Goal: Information Seeking & Learning: Learn about a topic

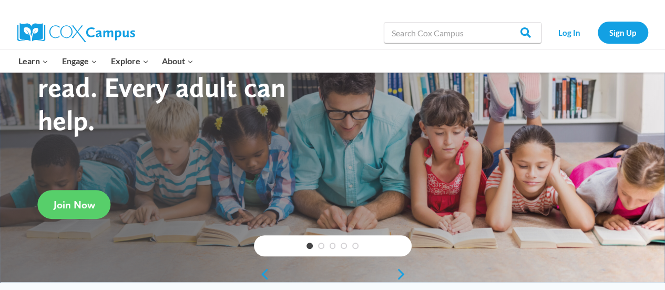
scroll to position [63, 0]
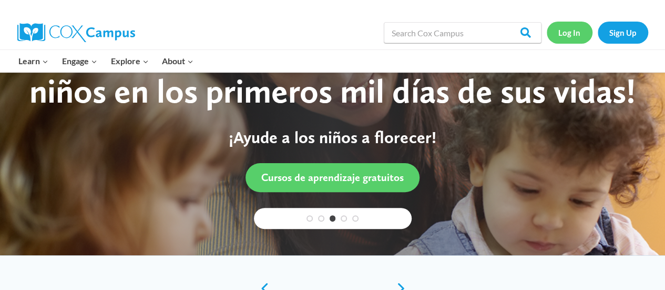
click at [567, 32] on link "Log In" at bounding box center [570, 33] width 46 height 22
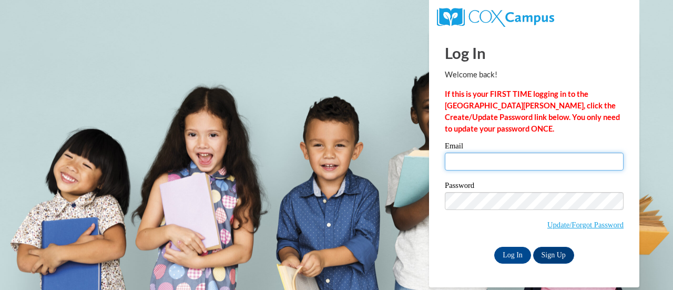
click at [482, 166] on input "Email" at bounding box center [534, 161] width 179 height 18
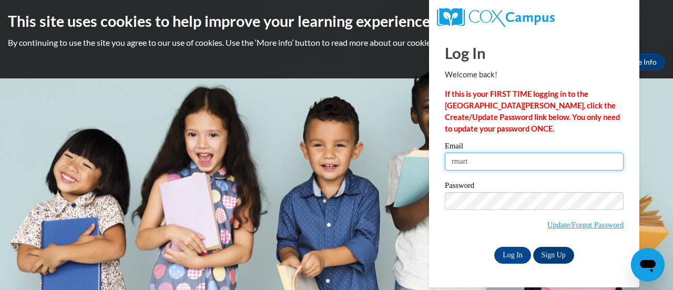
type input "rmartell@altoona.k12.wi.us"
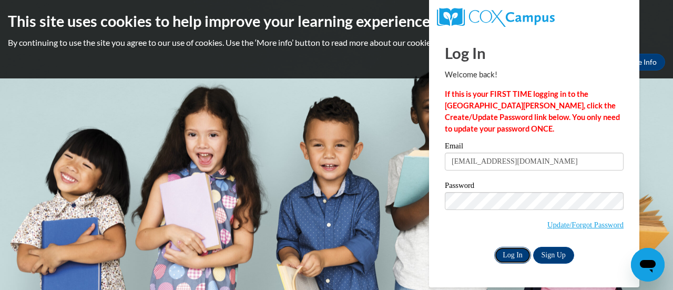
click at [511, 254] on input "Log In" at bounding box center [512, 255] width 37 height 17
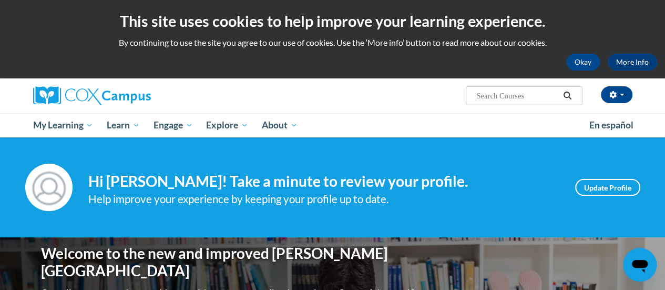
click at [488, 92] on input "Search..." at bounding box center [517, 95] width 84 height 13
type input "systematic and explicit phonics instruction"
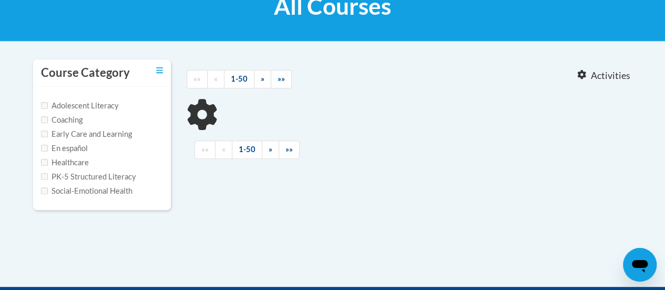
type input "systematic and explicit phonics instruction"
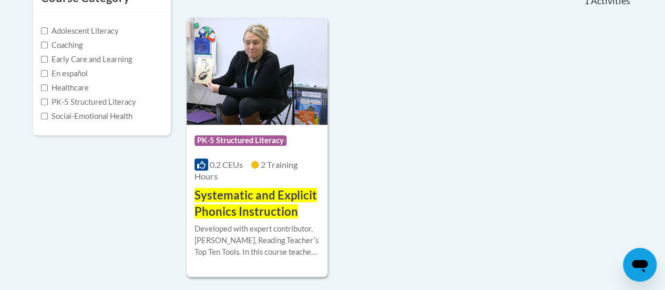
scroll to position [250, 0]
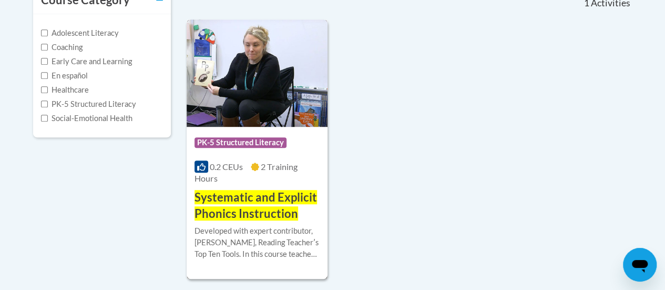
click at [244, 192] on span "Systematic and Explicit Phonics Instruction" at bounding box center [256, 205] width 122 height 30
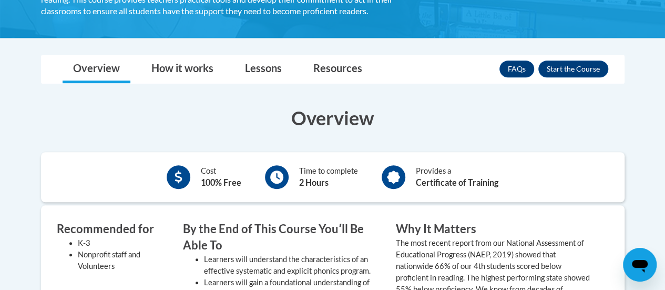
scroll to position [278, 0]
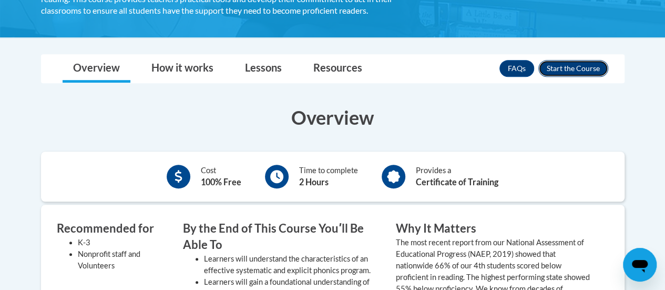
click at [575, 70] on button "Enroll" at bounding box center [573, 68] width 70 height 17
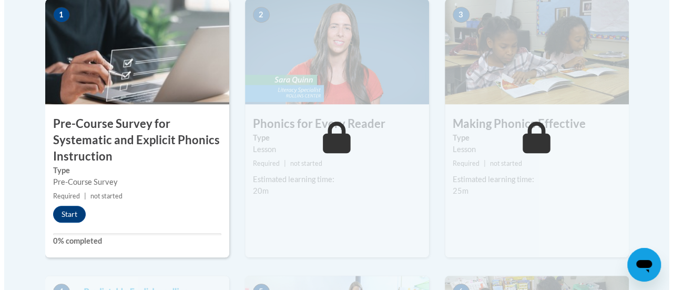
scroll to position [384, 0]
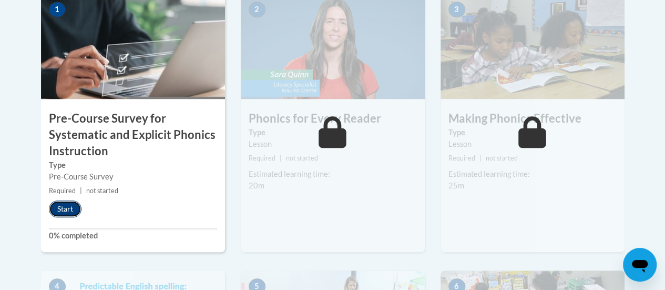
click at [66, 203] on button "Start" at bounding box center [65, 208] width 33 height 17
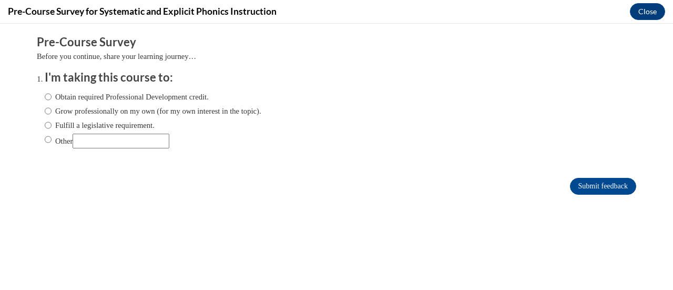
scroll to position [0, 0]
click at [45, 127] on input "Fulfill a legislative requirement." at bounding box center [48, 125] width 7 height 12
radio input "true"
click at [592, 183] on input "Submit feedback" at bounding box center [603, 186] width 66 height 17
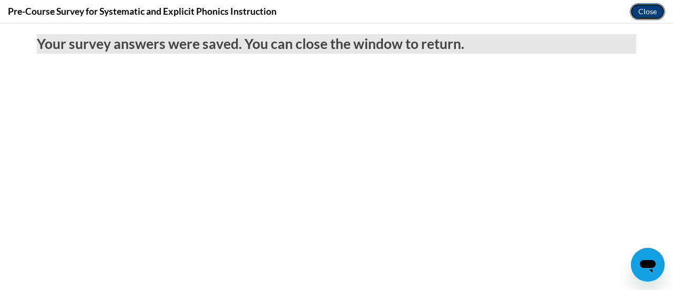
click at [647, 12] on button "Close" at bounding box center [647, 11] width 35 height 17
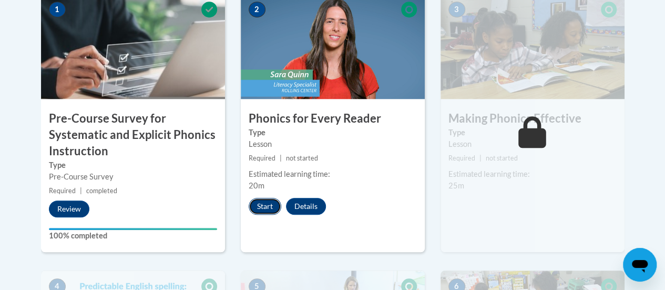
click at [260, 206] on button "Start" at bounding box center [265, 206] width 33 height 17
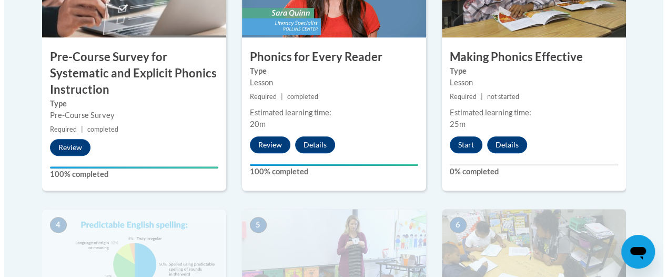
scroll to position [445, 0]
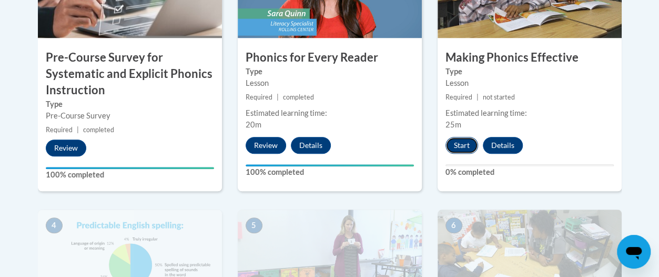
click at [459, 144] on button "Start" at bounding box center [461, 145] width 33 height 17
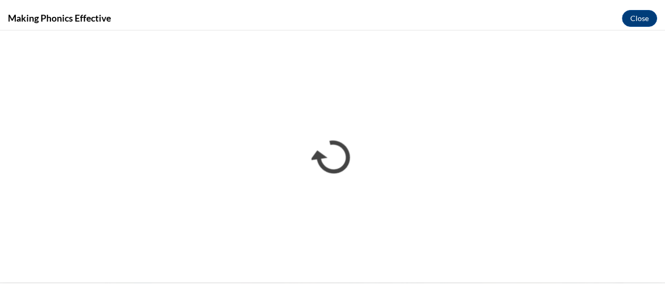
scroll to position [0, 0]
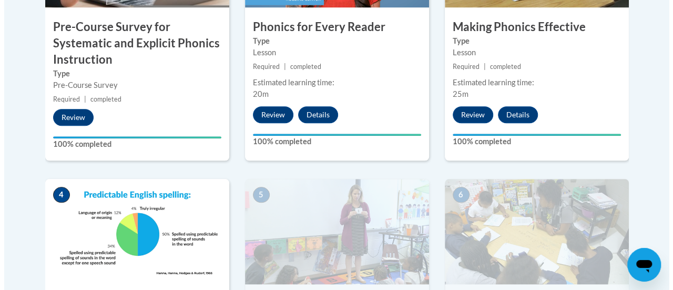
scroll to position [674, 0]
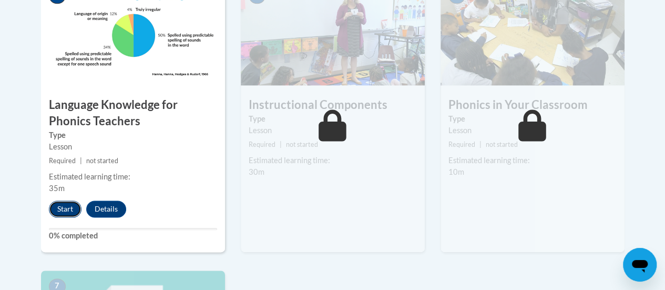
click at [62, 207] on button "Start" at bounding box center [65, 208] width 33 height 17
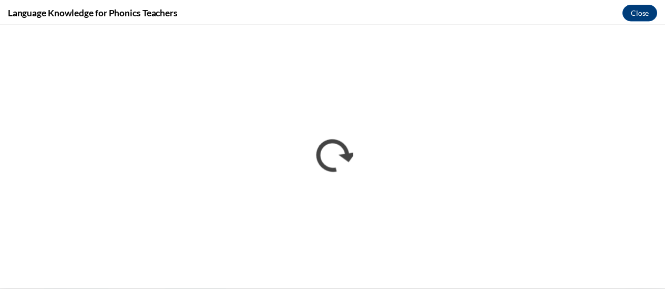
scroll to position [0, 0]
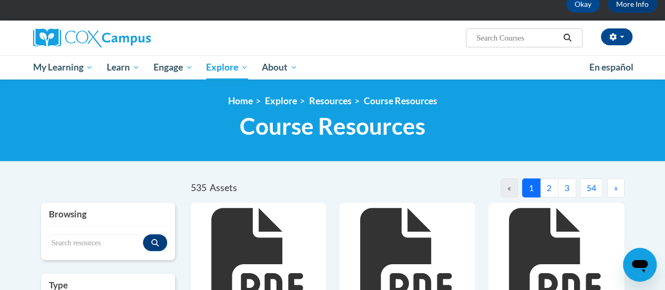
scroll to position [48, 0]
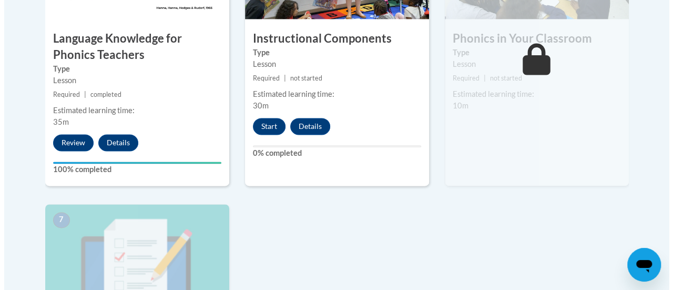
scroll to position [740, 0]
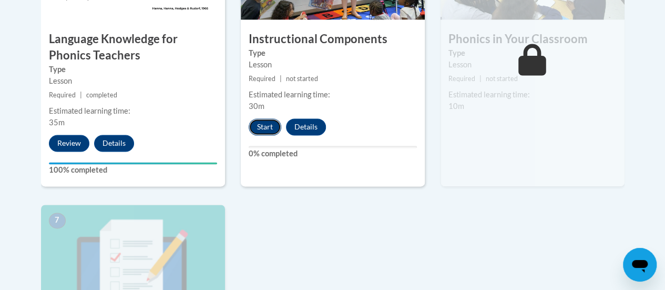
click at [267, 122] on button "Start" at bounding box center [265, 126] width 33 height 17
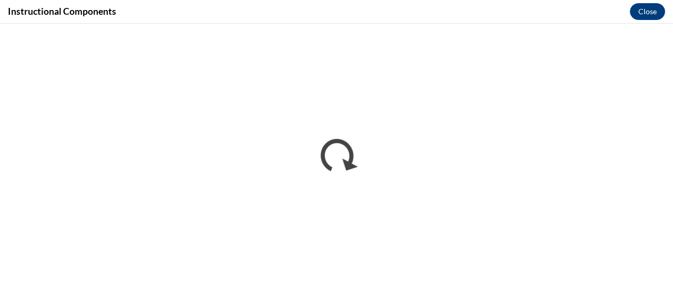
scroll to position [0, 0]
click at [47, 31] on iframe "</div></body> </html>" at bounding box center [336, 157] width 673 height 266
click at [114, 33] on iframe "</div></body> </html>" at bounding box center [336, 157] width 673 height 266
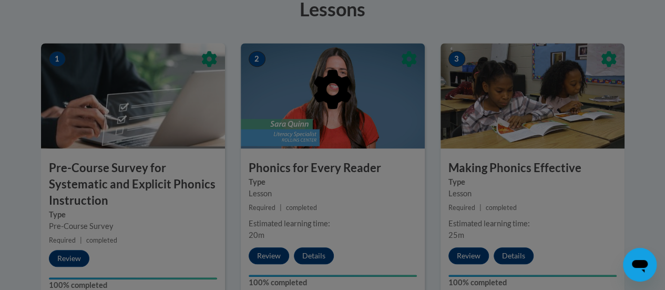
scroll to position [339, 0]
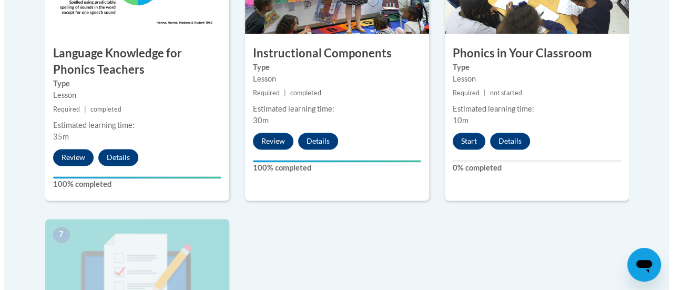
scroll to position [718, 0]
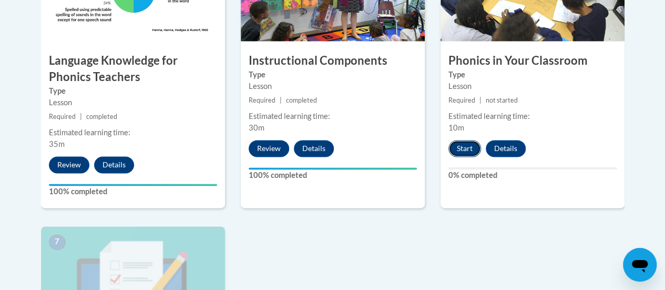
click at [456, 143] on button "Start" at bounding box center [464, 148] width 33 height 17
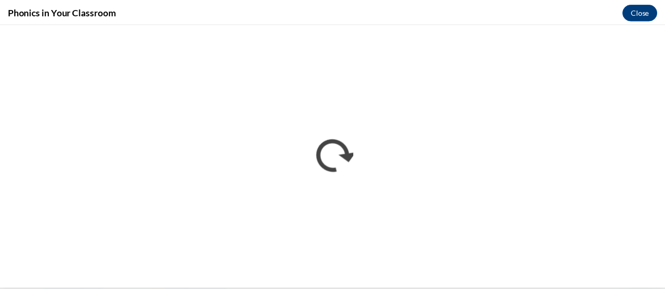
scroll to position [0, 0]
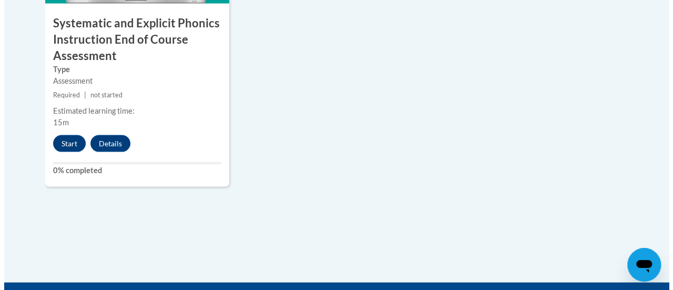
scroll to position [1045, 0]
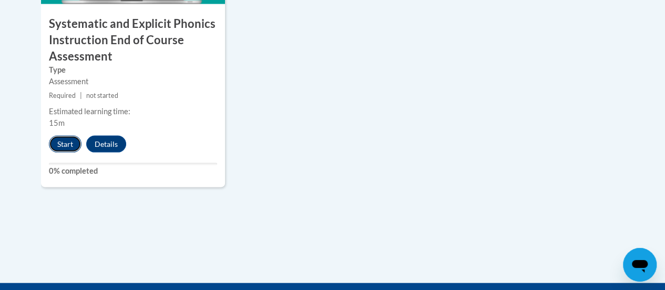
click at [63, 140] on button "Start" at bounding box center [65, 144] width 33 height 17
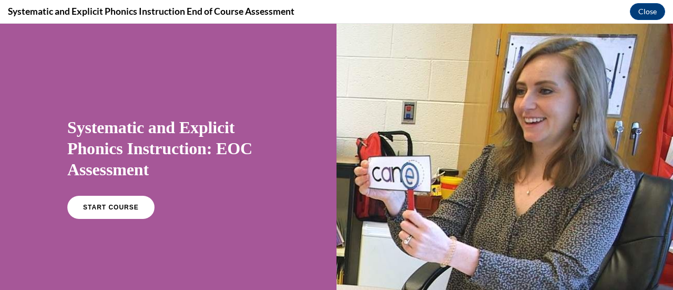
scroll to position [0, 0]
click at [125, 198] on link "START COURSE" at bounding box center [110, 207] width 91 height 24
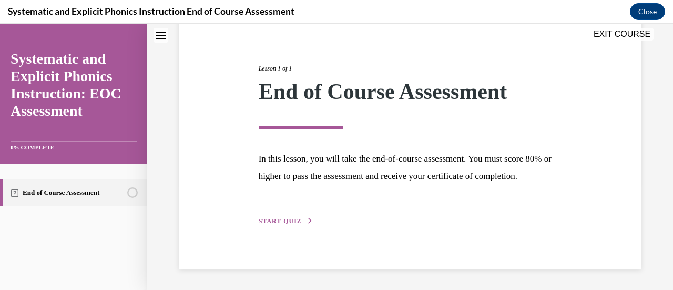
scroll to position [123, 0]
click at [284, 215] on div "Lesson 1 of 1 End of Course Assessment In this lesson, you will take the end-of…" at bounding box center [410, 132] width 319 height 187
click at [285, 222] on span "START QUIZ" at bounding box center [280, 220] width 43 height 7
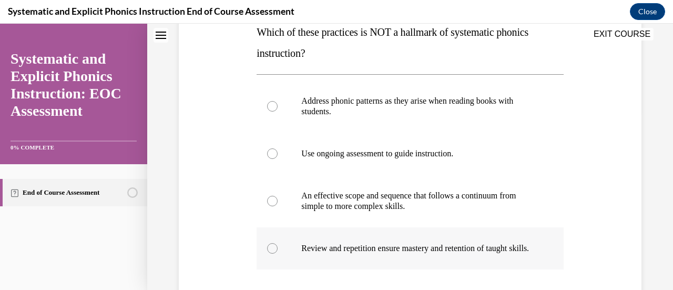
scroll to position [174, 0]
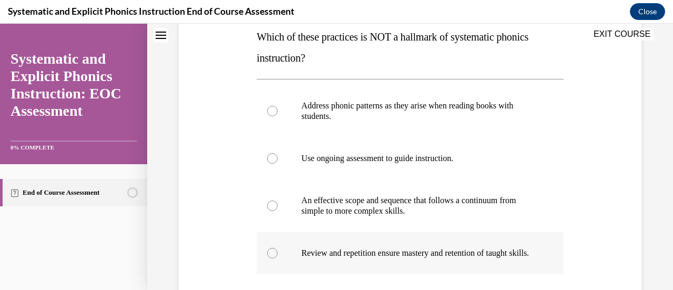
drag, startPoint x: 268, startPoint y: 110, endPoint x: 496, endPoint y: 250, distance: 267.6
click at [496, 250] on div "Address phonic patterns as they arise when reading books with students. Use ong…" at bounding box center [410, 179] width 306 height 189
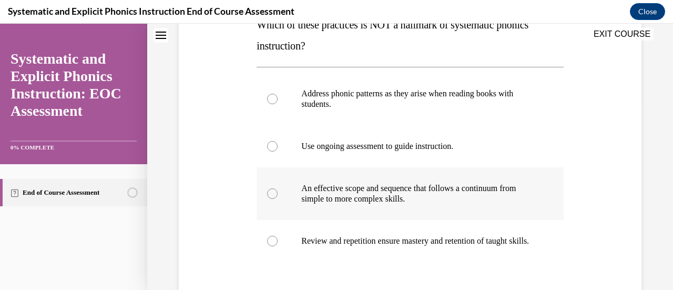
scroll to position [213, 0]
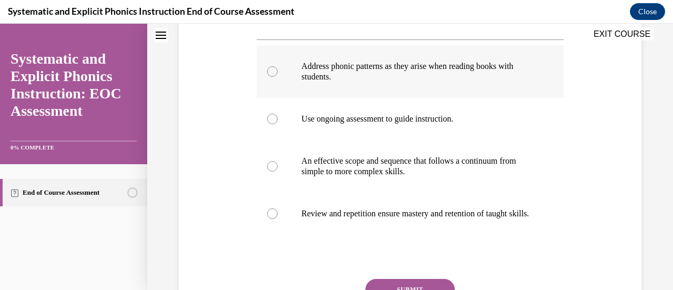
click at [271, 71] on div at bounding box center [272, 71] width 11 height 11
click at [271, 71] on circle at bounding box center [272, 71] width 3 height 3
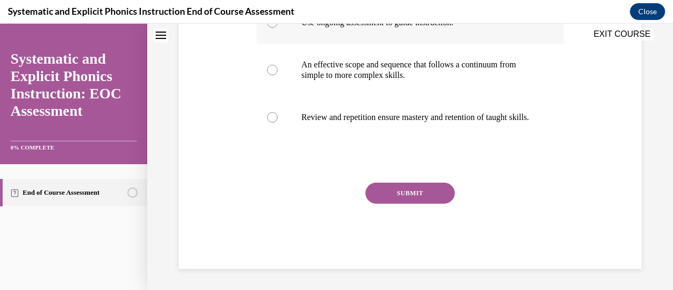
scroll to position [298, 0]
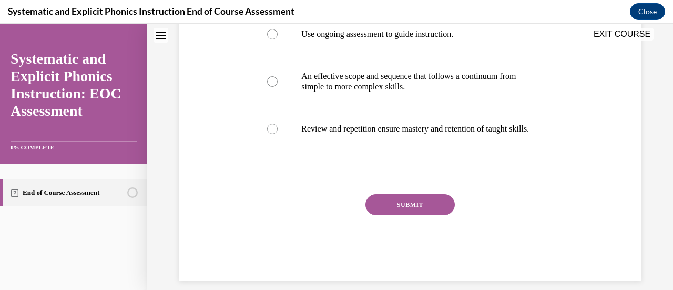
click at [414, 212] on button "SUBMIT" at bounding box center [409, 204] width 89 height 21
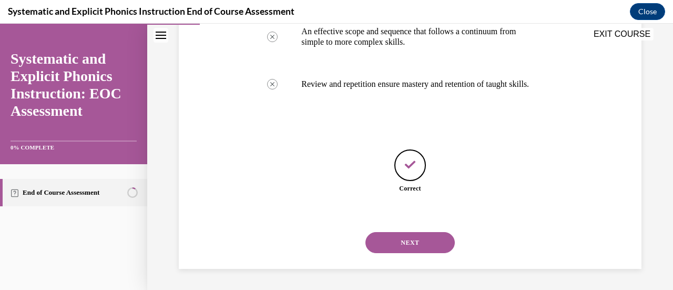
scroll to position [353, 0]
click at [417, 243] on button "NEXT" at bounding box center [409, 242] width 89 height 21
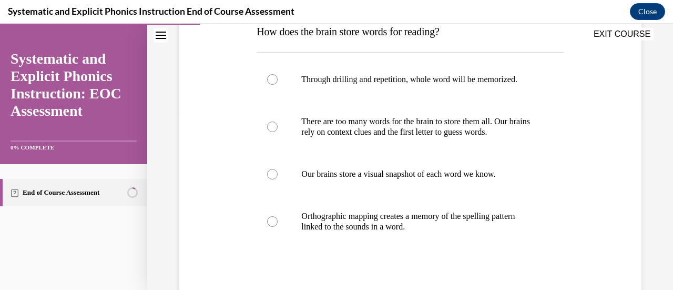
scroll to position [180, 0]
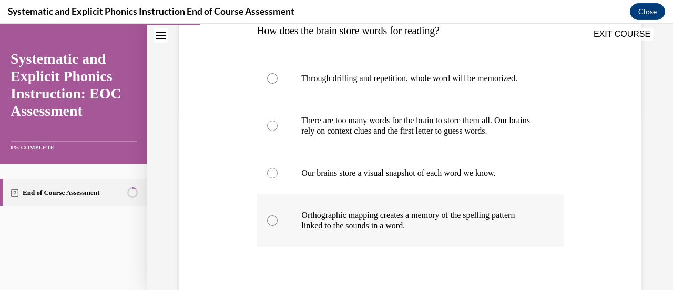
click at [274, 220] on div at bounding box center [272, 220] width 11 height 11
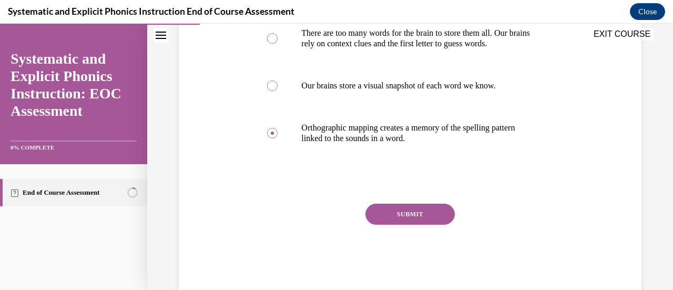
click at [423, 216] on button "SUBMIT" at bounding box center [409, 213] width 89 height 21
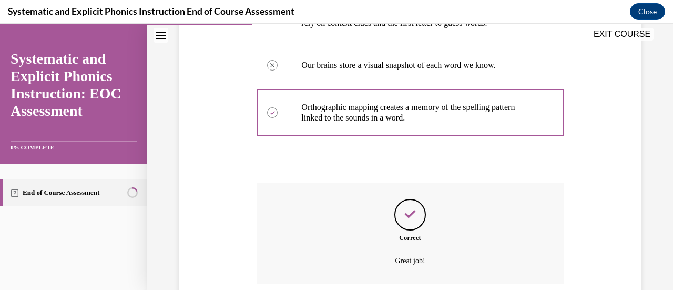
scroll to position [373, 0]
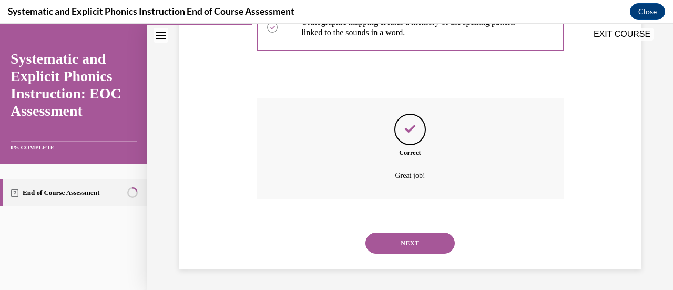
click at [402, 243] on button "NEXT" at bounding box center [409, 242] width 89 height 21
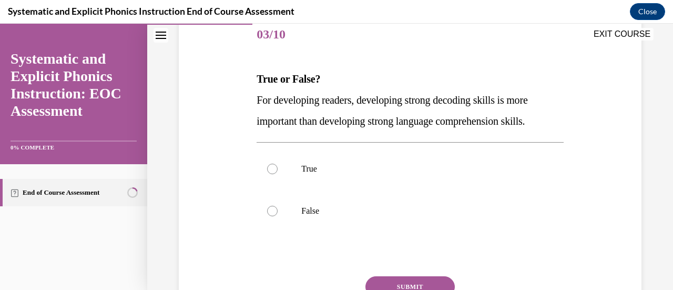
scroll to position [132, 0]
click at [270, 208] on div at bounding box center [272, 210] width 11 height 11
click at [414, 280] on button "SUBMIT" at bounding box center [409, 285] width 89 height 21
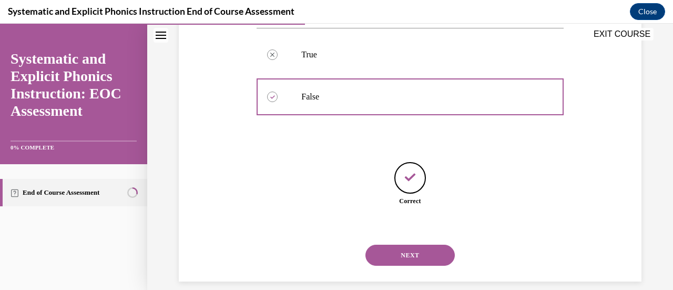
scroll to position [258, 0]
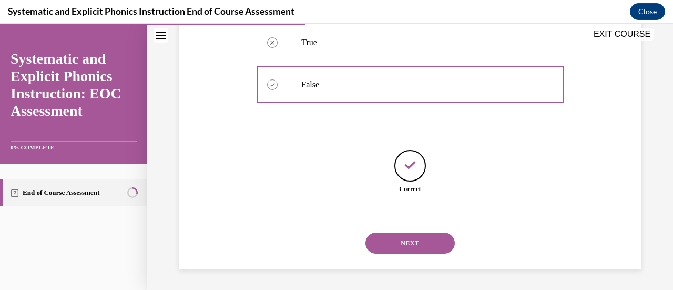
click at [393, 239] on button "NEXT" at bounding box center [409, 242] width 89 height 21
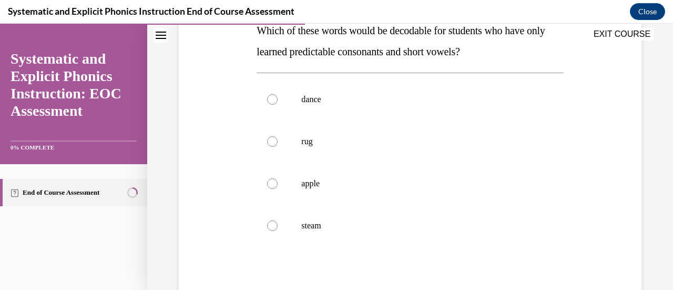
scroll to position [175, 0]
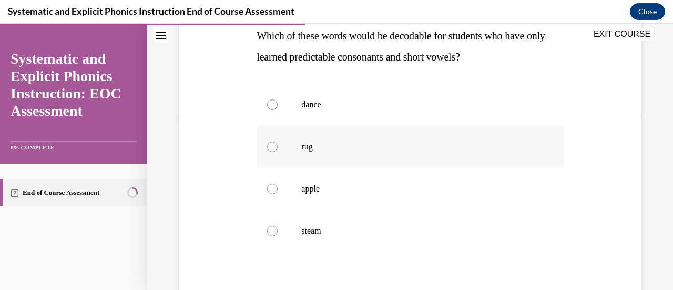
click at [275, 148] on div at bounding box center [272, 146] width 11 height 11
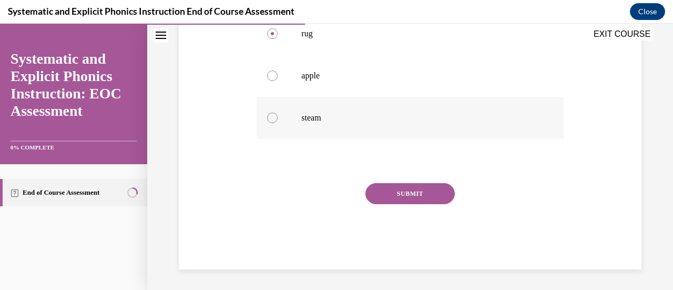
scroll to position [288, 0]
click at [426, 193] on button "SUBMIT" at bounding box center [409, 193] width 89 height 21
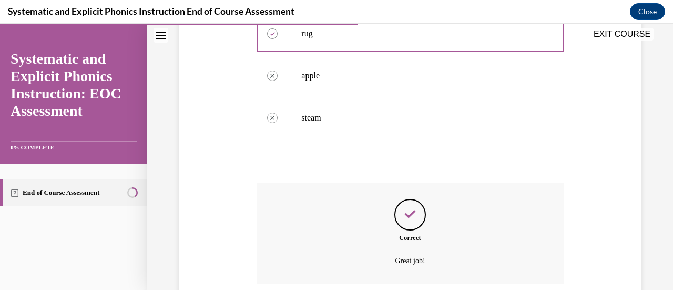
scroll to position [373, 0]
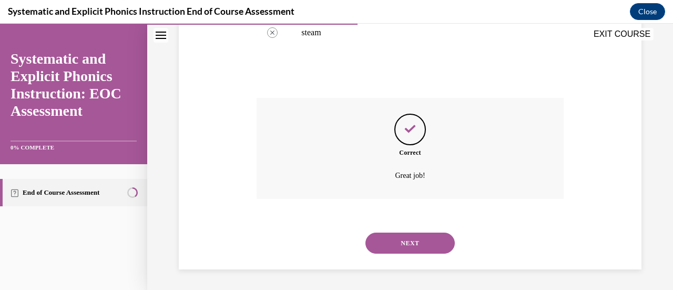
click at [402, 242] on button "NEXT" at bounding box center [409, 242] width 89 height 21
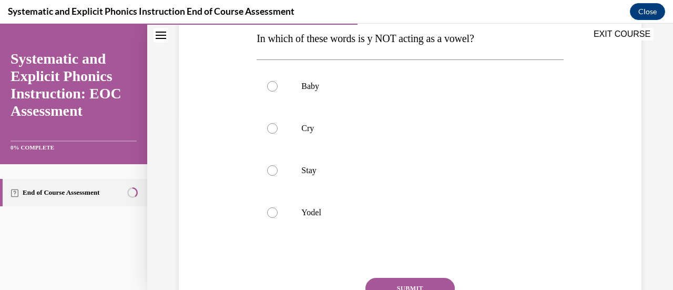
scroll to position [161, 0]
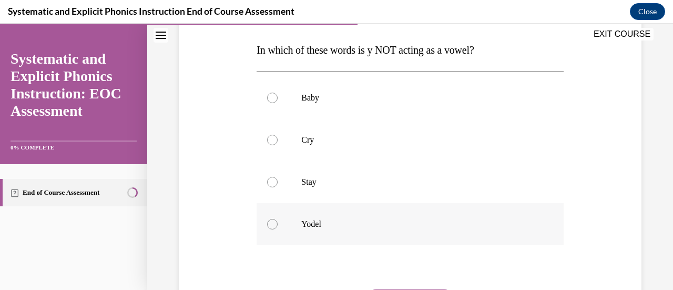
click at [268, 221] on div at bounding box center [272, 224] width 11 height 11
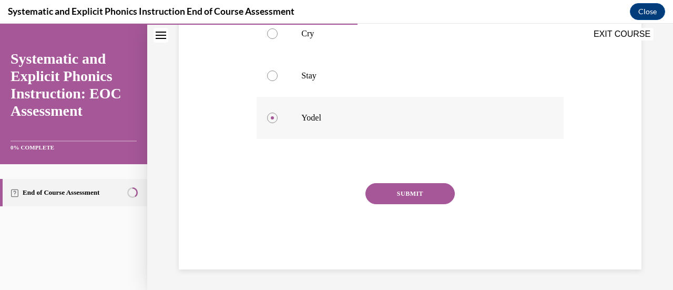
scroll to position [267, 0]
click at [414, 194] on button "SUBMIT" at bounding box center [409, 193] width 89 height 21
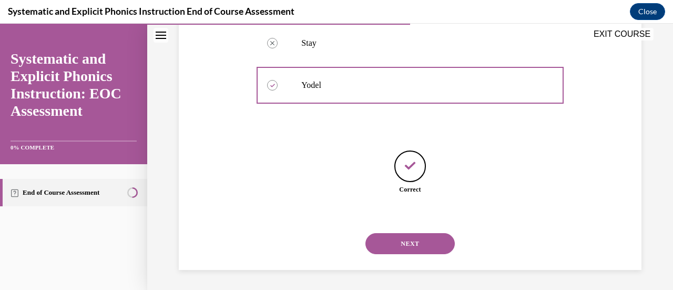
scroll to position [300, 0]
click at [402, 240] on button "NEXT" at bounding box center [409, 242] width 89 height 21
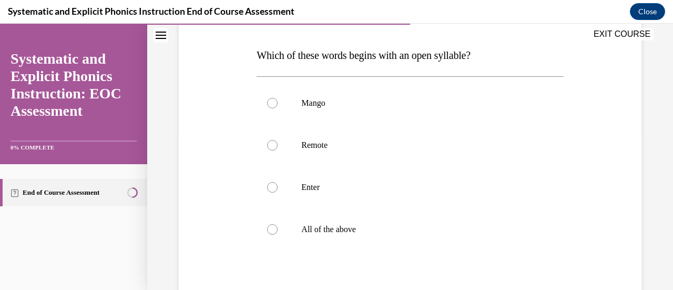
scroll to position [156, 0]
click at [271, 139] on div at bounding box center [272, 144] width 11 height 11
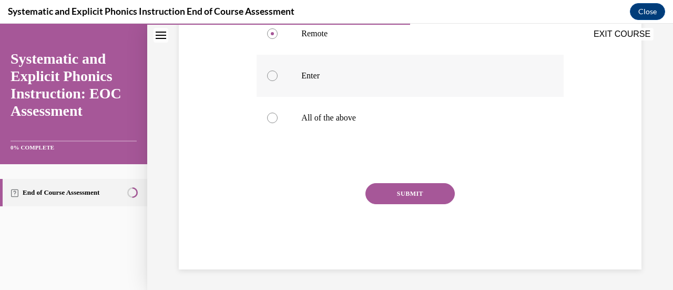
scroll to position [267, 0]
click at [414, 196] on button "SUBMIT" at bounding box center [409, 193] width 89 height 21
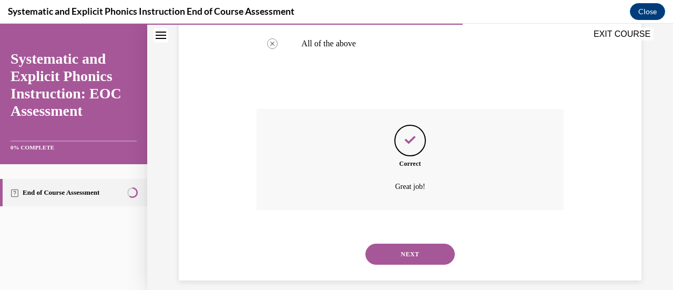
scroll to position [352, 0]
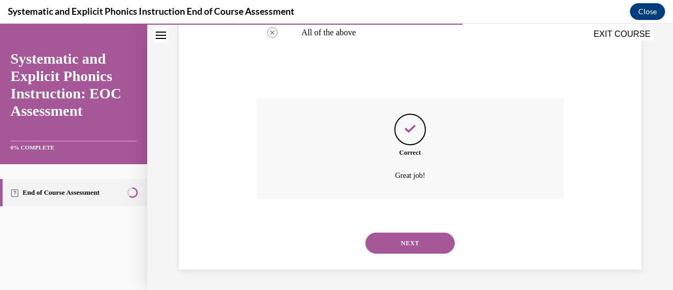
click at [407, 241] on button "NEXT" at bounding box center [409, 242] width 89 height 21
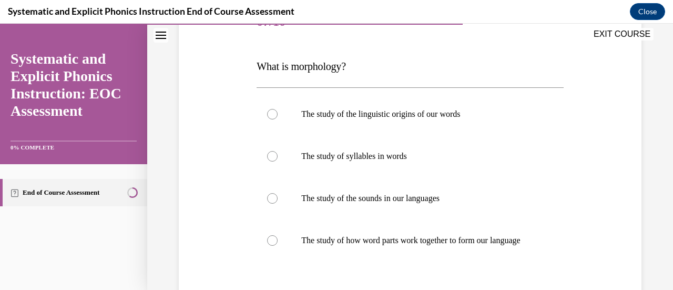
scroll to position [145, 0]
drag, startPoint x: 270, startPoint y: 244, endPoint x: 394, endPoint y: 240, distance: 124.2
click at [394, 240] on div "The study of how word parts work together to form our language" at bounding box center [410, 240] width 306 height 42
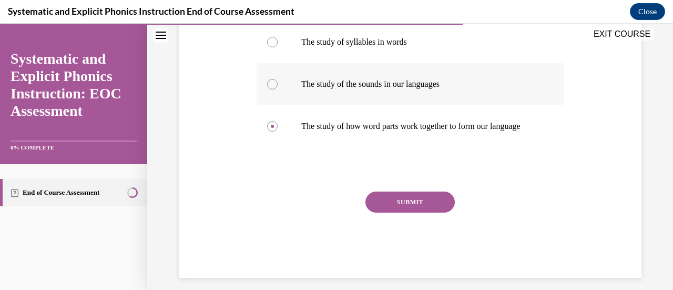
scroll to position [263, 0]
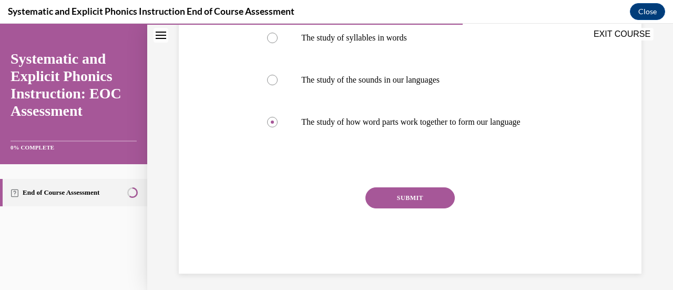
click at [391, 208] on button "SUBMIT" at bounding box center [409, 197] width 89 height 21
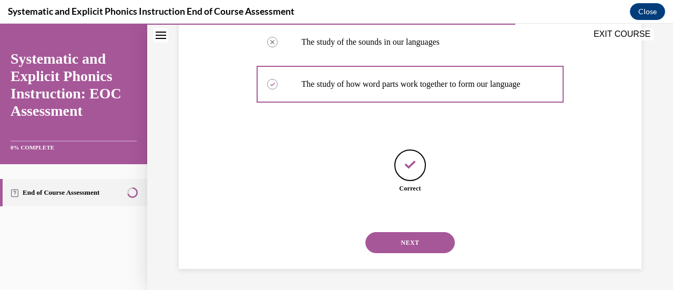
scroll to position [311, 0]
click at [405, 244] on button "NEXT" at bounding box center [409, 242] width 89 height 21
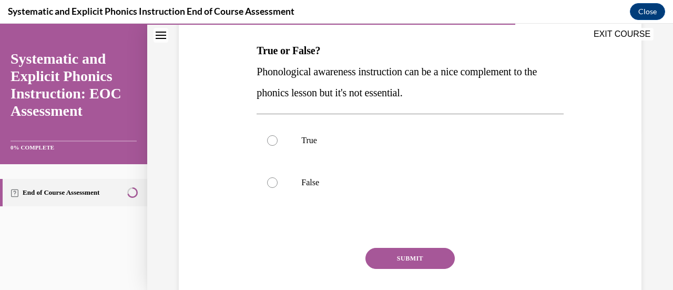
scroll to position [161, 0]
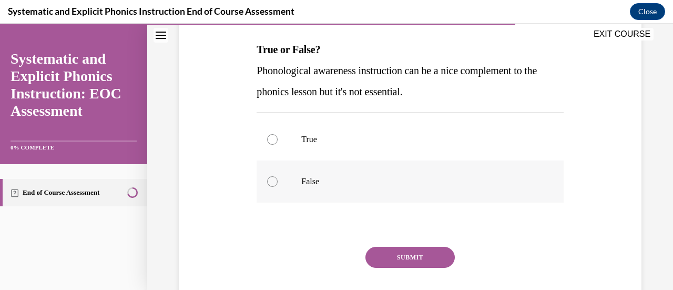
click at [274, 179] on div at bounding box center [272, 181] width 11 height 11
click at [396, 256] on button "SUBMIT" at bounding box center [409, 257] width 89 height 21
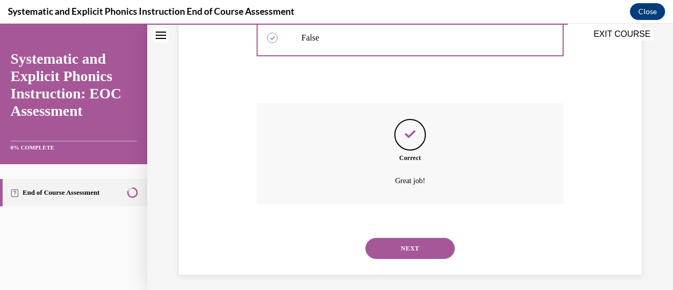
scroll to position [310, 0]
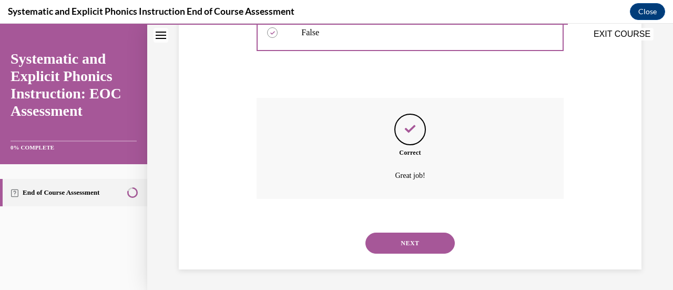
click at [408, 241] on button "NEXT" at bounding box center [409, 242] width 89 height 21
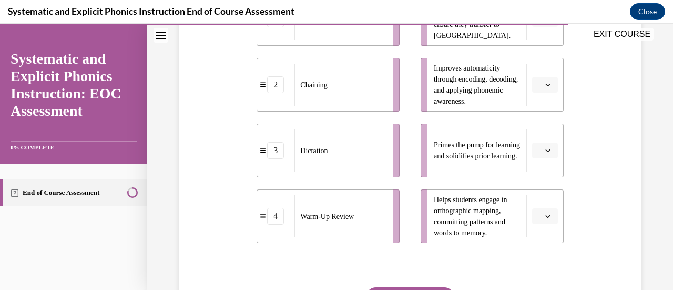
scroll to position [288, 0]
click at [352, 90] on div "Chaining" at bounding box center [344, 83] width 92 height 42
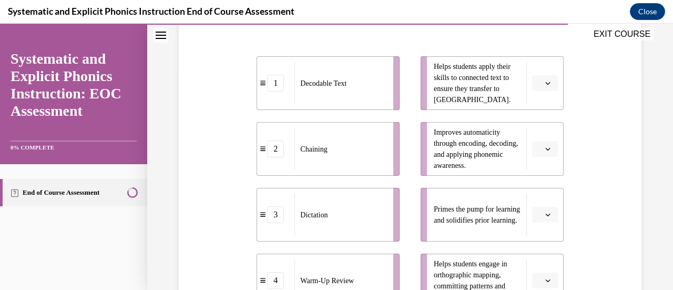
scroll to position [220, 0]
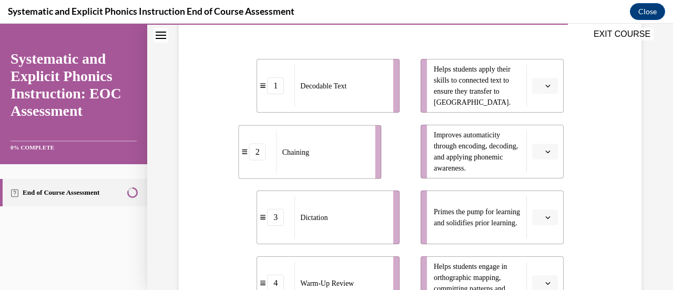
drag, startPoint x: 352, startPoint y: 156, endPoint x: 334, endPoint y: 157, distance: 18.4
click at [334, 157] on div "Chaining" at bounding box center [323, 152] width 92 height 42
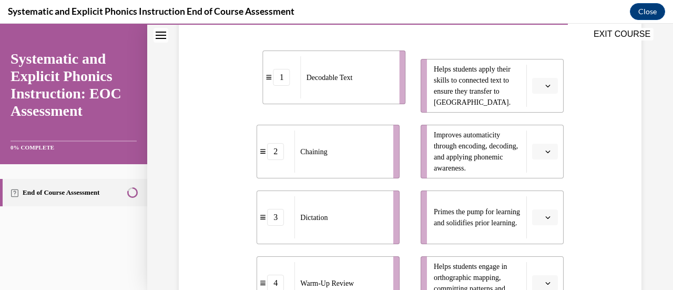
drag, startPoint x: 357, startPoint y: 93, endPoint x: 364, endPoint y: 84, distance: 10.5
click at [364, 84] on div "Decodable Text" at bounding box center [347, 77] width 92 height 42
click at [366, 183] on ul "1 Decodable Text 2 Chaining 3 Dictation 4 Warm-Up Review" at bounding box center [334, 184] width 154 height 251
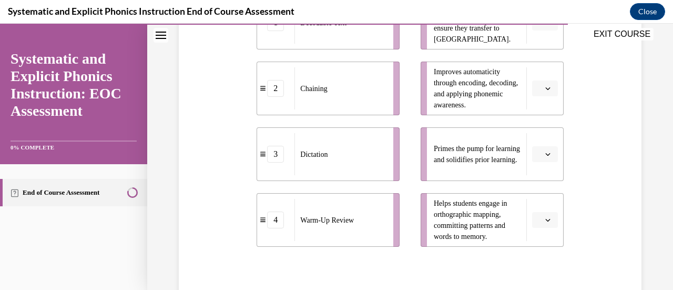
scroll to position [284, 0]
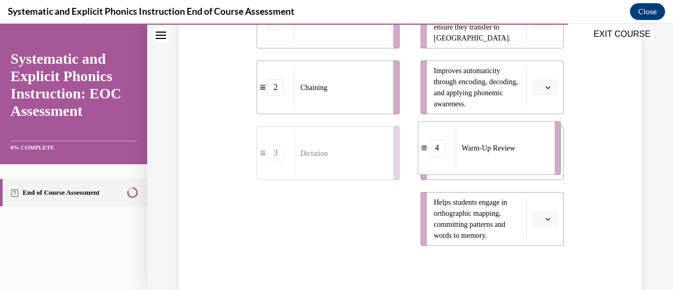
drag, startPoint x: 326, startPoint y: 221, endPoint x: 489, endPoint y: 151, distance: 178.0
click at [489, 151] on span "Warm-Up Review" at bounding box center [489, 147] width 54 height 11
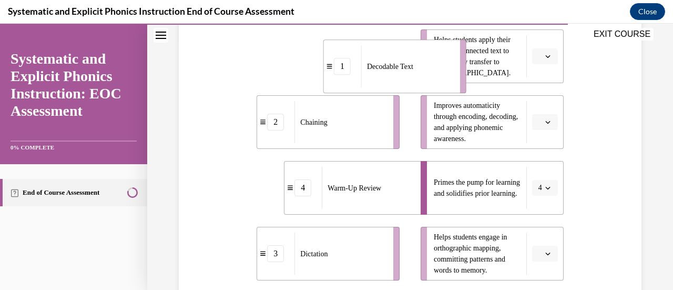
scroll to position [244, 0]
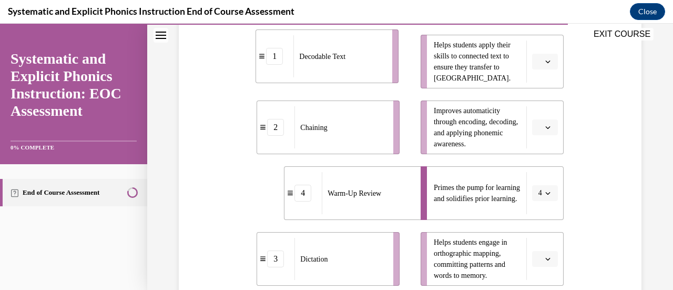
drag, startPoint x: 307, startPoint y: 57, endPoint x: 306, endPoint y: 68, distance: 11.1
click at [306, 68] on div "Decodable Text" at bounding box center [339, 56] width 92 height 42
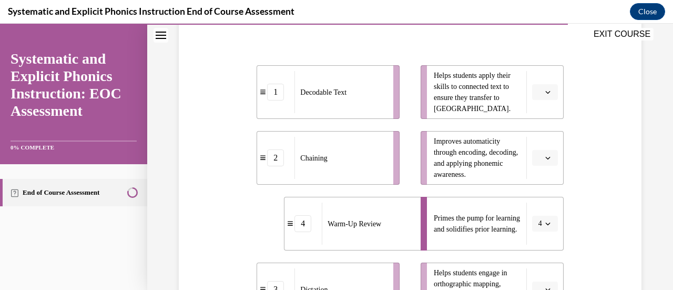
scroll to position [214, 0]
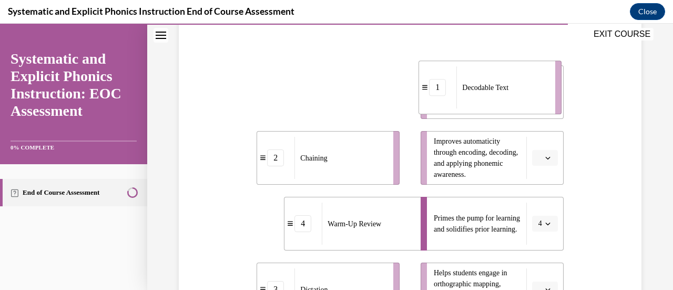
drag, startPoint x: 316, startPoint y: 94, endPoint x: 477, endPoint y: 91, distance: 161.4
click at [477, 91] on span "Decodable Text" at bounding box center [485, 87] width 46 height 11
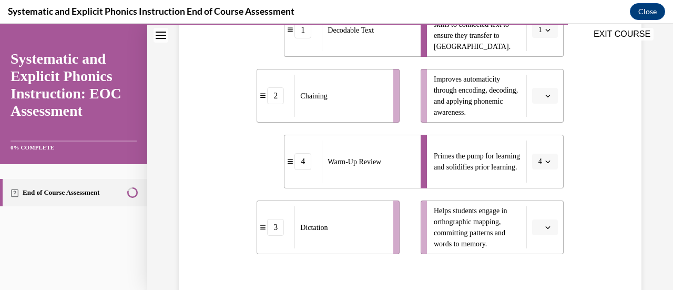
scroll to position [277, 0]
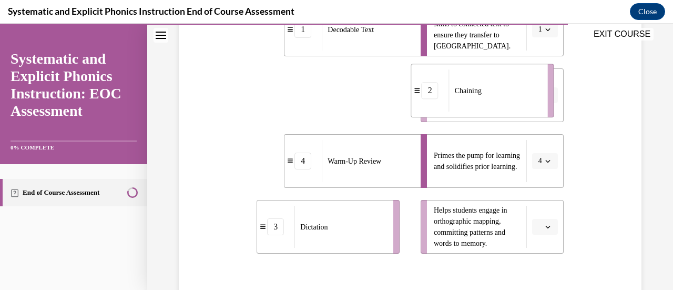
drag, startPoint x: 311, startPoint y: 116, endPoint x: 465, endPoint y: 111, distance: 154.1
click at [465, 111] on div "Chaining" at bounding box center [495, 90] width 92 height 42
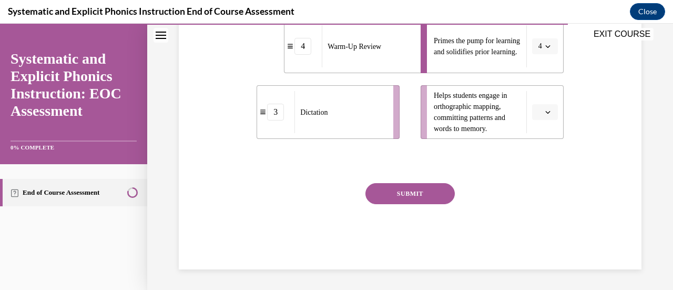
scroll to position [391, 0]
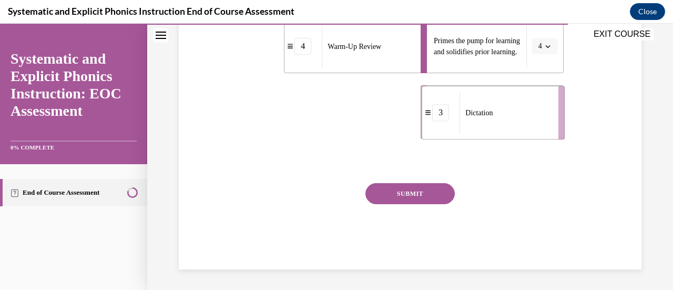
drag, startPoint x: 316, startPoint y: 115, endPoint x: 481, endPoint y: 115, distance: 165.1
click at [481, 115] on span "Dictation" at bounding box center [478, 112] width 27 height 11
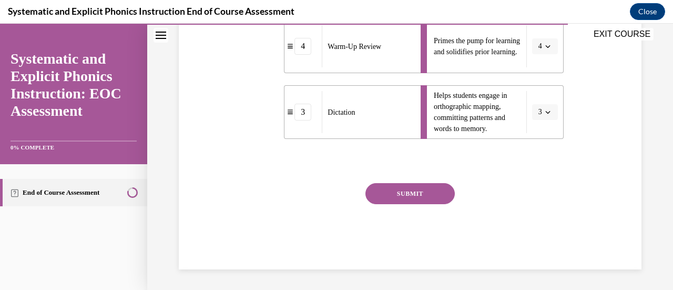
click at [402, 186] on button "SUBMIT" at bounding box center [409, 193] width 89 height 21
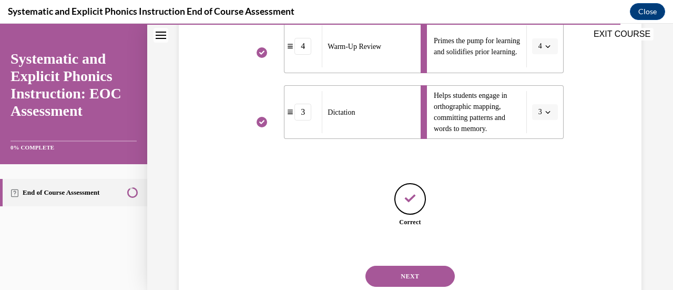
scroll to position [424, 0]
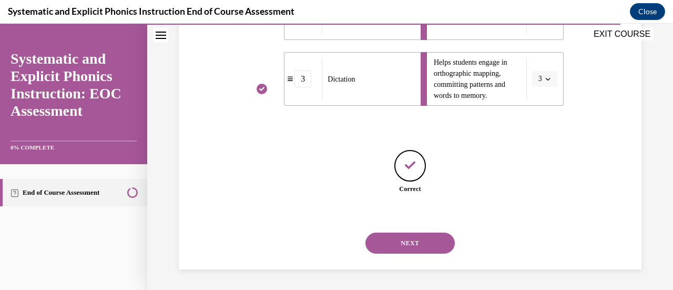
click at [406, 242] on button "NEXT" at bounding box center [409, 242] width 89 height 21
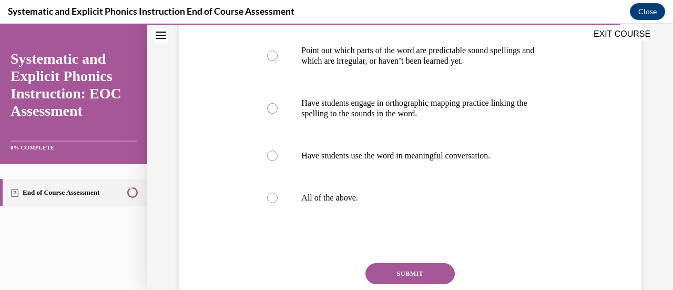
scroll to position [229, 0]
click at [267, 53] on div at bounding box center [272, 56] width 11 height 11
click at [274, 197] on div at bounding box center [272, 198] width 11 height 11
click at [429, 268] on button "SUBMIT" at bounding box center [409, 273] width 89 height 21
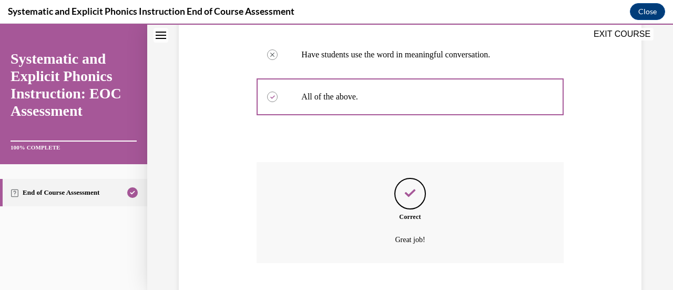
scroll to position [394, 0]
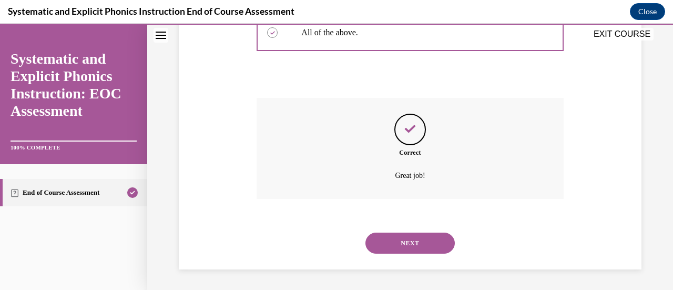
click at [423, 243] on button "NEXT" at bounding box center [409, 242] width 89 height 21
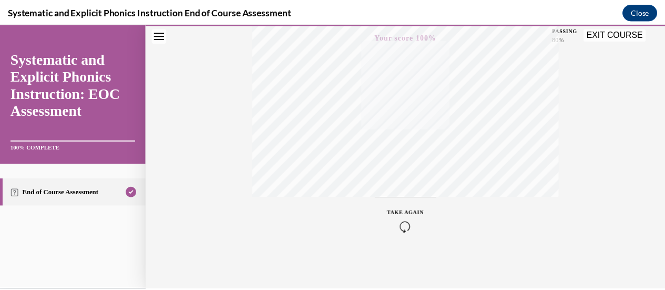
scroll to position [272, 0]
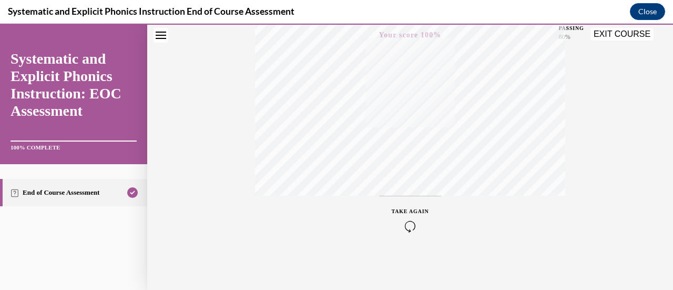
click at [613, 33] on button "EXIT COURSE" at bounding box center [621, 34] width 63 height 13
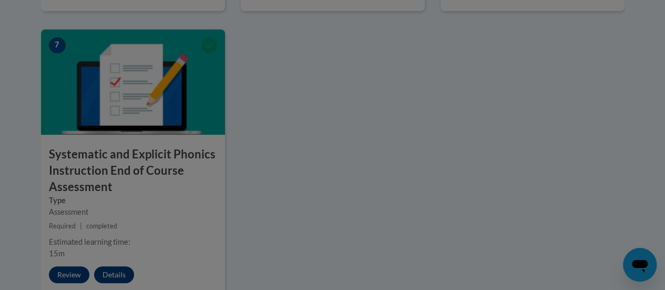
scroll to position [907, 0]
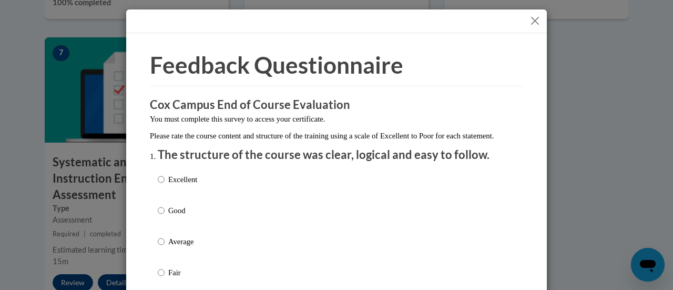
click at [528, 19] on button "Close" at bounding box center [534, 20] width 13 height 13
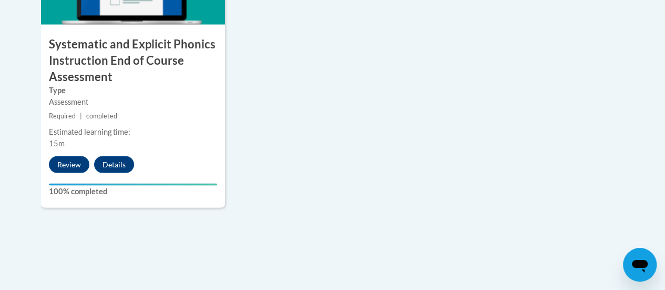
scroll to position [1024, 0]
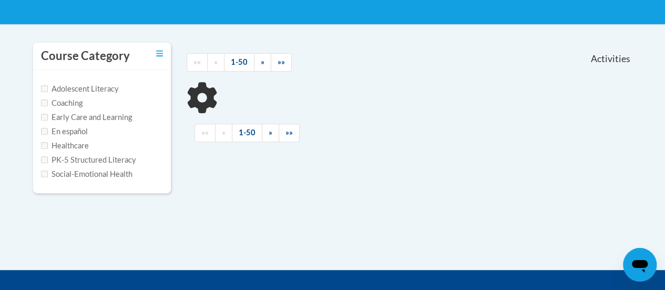
scroll to position [196, 0]
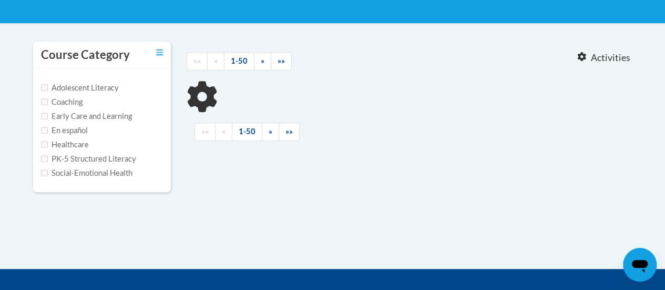
type input "reading fluency"
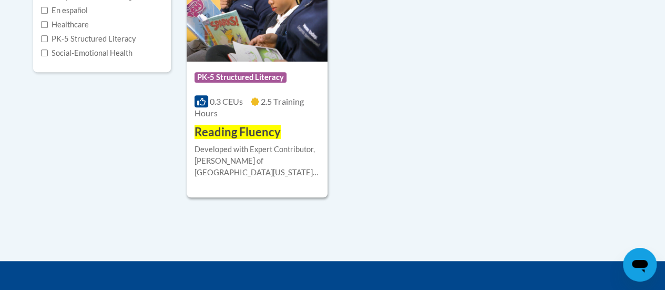
scroll to position [315, 0]
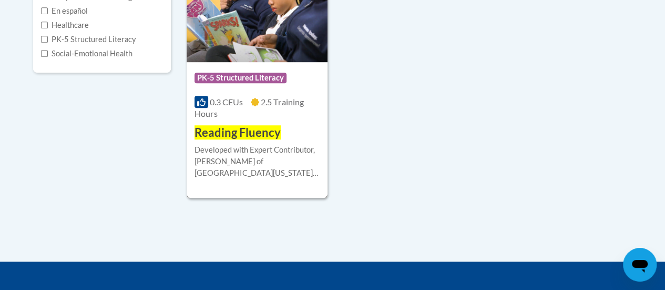
click at [251, 36] on img at bounding box center [257, 8] width 141 height 107
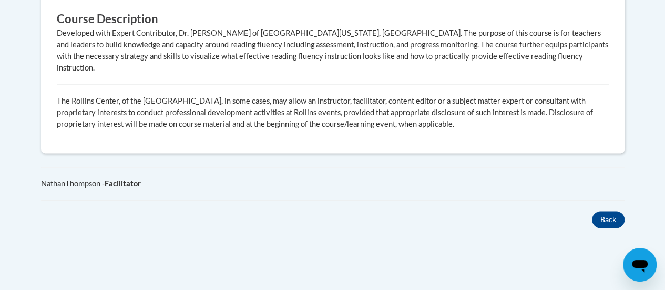
scroll to position [735, 0]
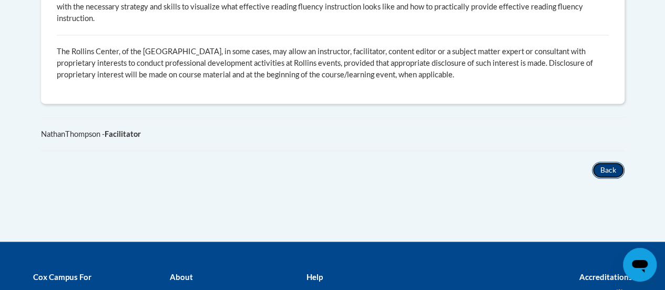
click at [610, 161] on button "Back" at bounding box center [608, 169] width 33 height 17
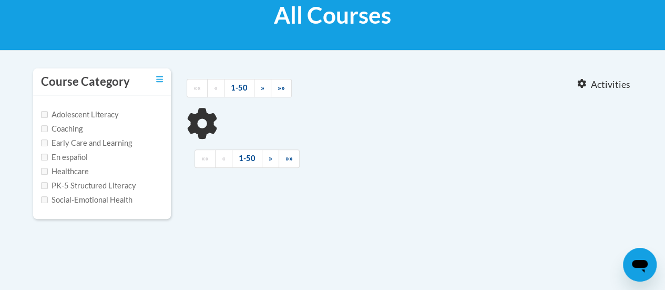
type input "reading fluency"
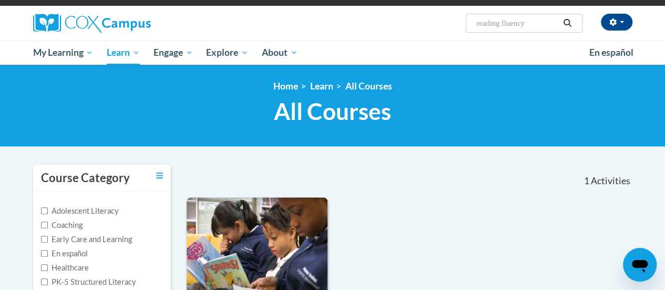
scroll to position [23, 0]
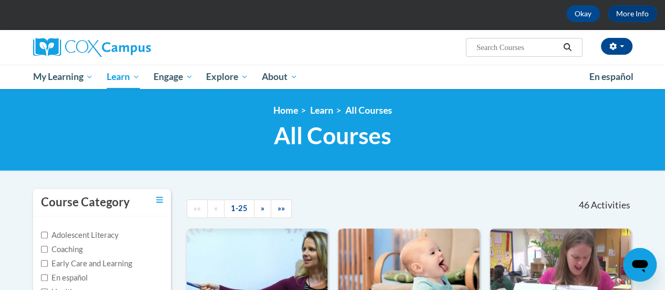
scroll to position [167, 0]
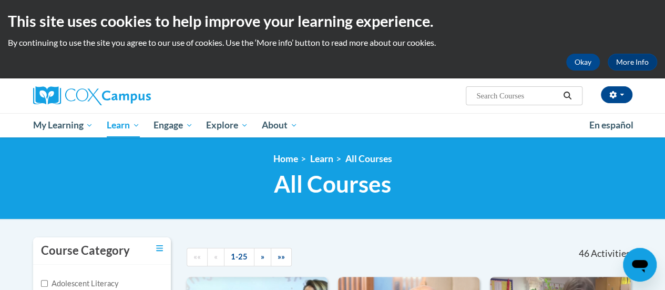
click at [529, 94] on input "Search..." at bounding box center [517, 95] width 84 height 13
type input "reading fluency"
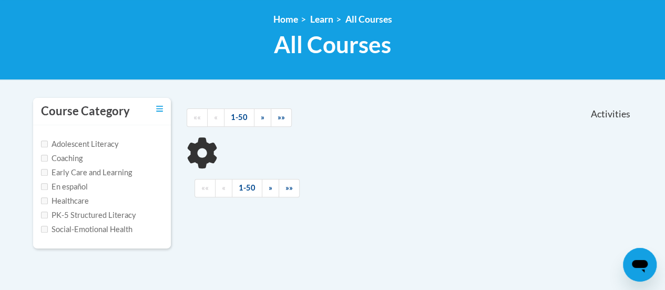
scroll to position [140, 0]
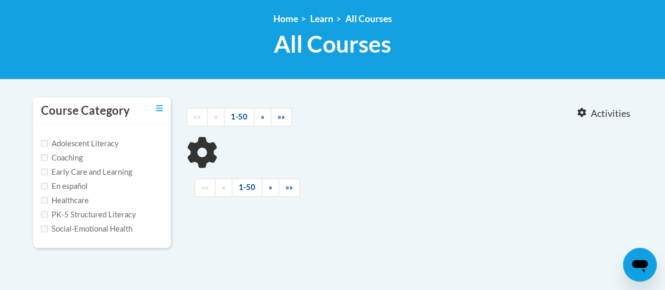
type input "reading fluency"
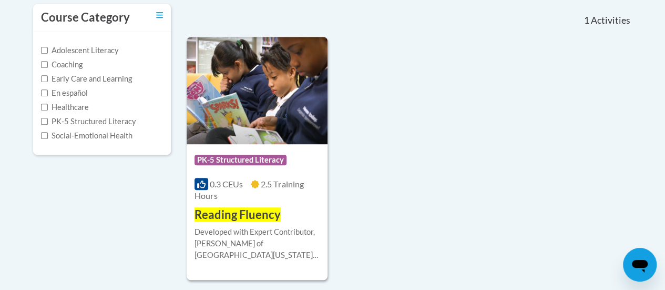
scroll to position [232, 0]
click at [240, 158] on span "PK-5 Structured Literacy" at bounding box center [241, 160] width 92 height 11
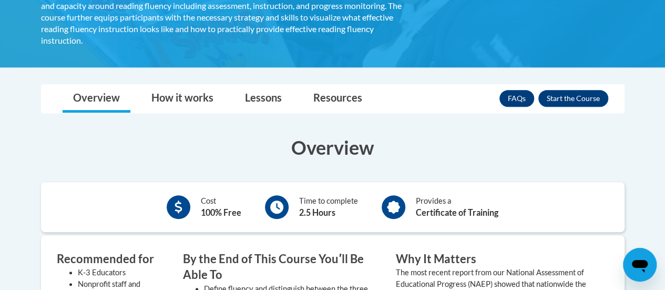
scroll to position [242, 0]
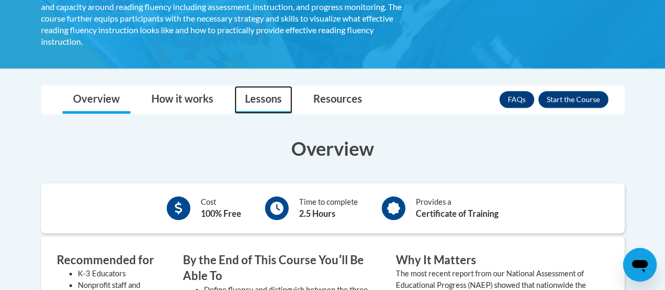
click at [262, 86] on link "Lessons" at bounding box center [263, 100] width 58 height 28
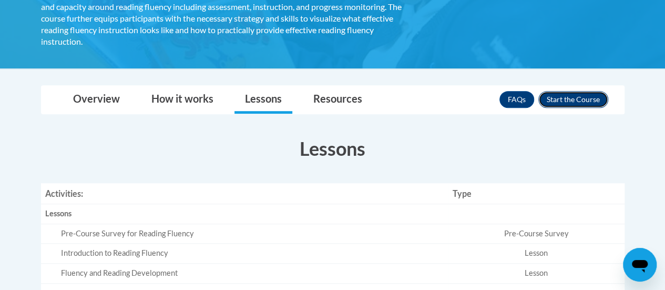
click at [577, 91] on button "Enroll" at bounding box center [573, 99] width 70 height 17
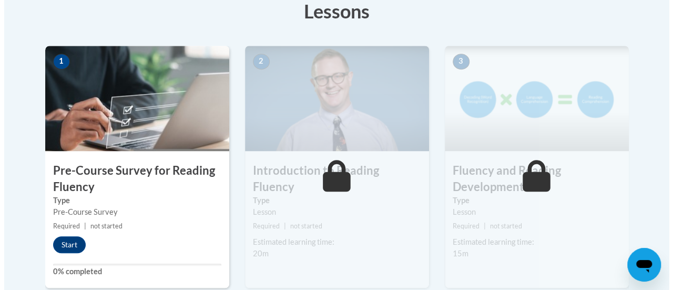
scroll to position [336, 0]
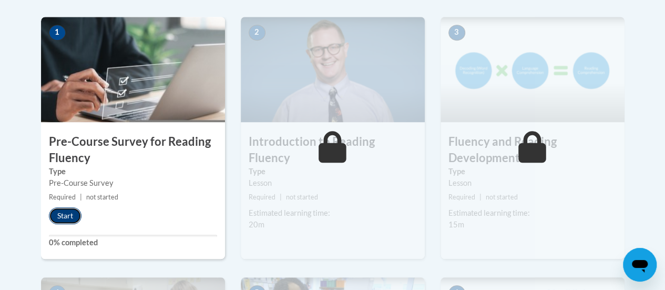
click at [71, 213] on button "Start" at bounding box center [65, 215] width 33 height 17
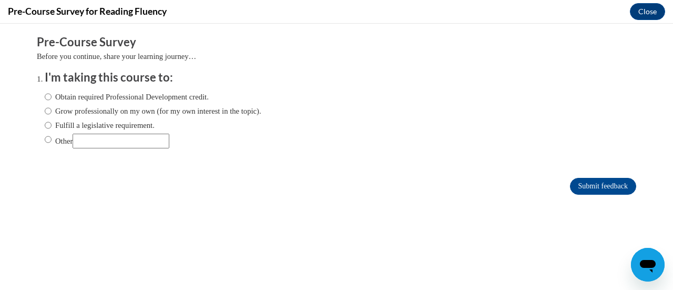
scroll to position [0, 0]
click at [45, 123] on input "Fulfill a legislative requirement." at bounding box center [48, 125] width 7 height 12
radio input "true"
click at [602, 180] on input "Submit feedback" at bounding box center [603, 186] width 66 height 17
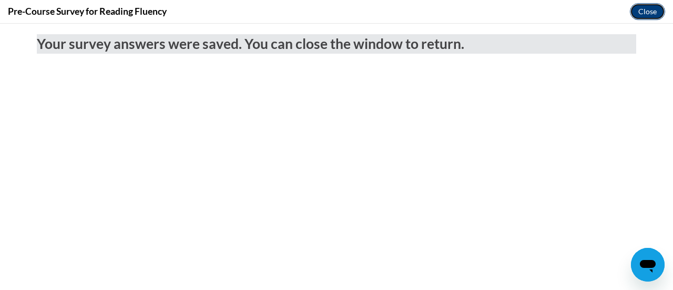
click at [644, 14] on button "Close" at bounding box center [647, 11] width 35 height 17
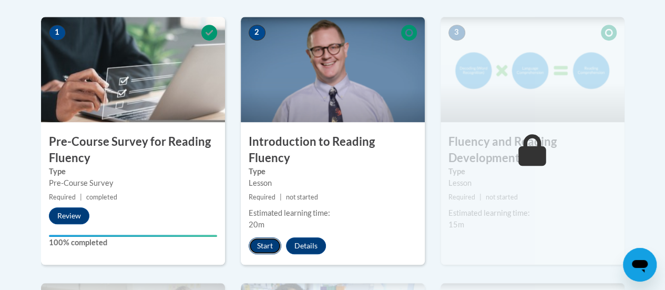
click at [263, 237] on button "Start" at bounding box center [265, 245] width 33 height 17
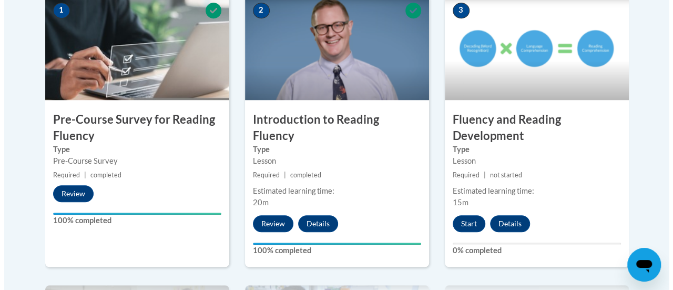
scroll to position [359, 0]
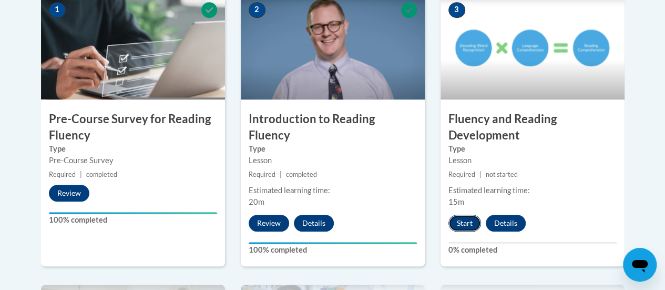
click at [461, 222] on button "Start" at bounding box center [464, 222] width 33 height 17
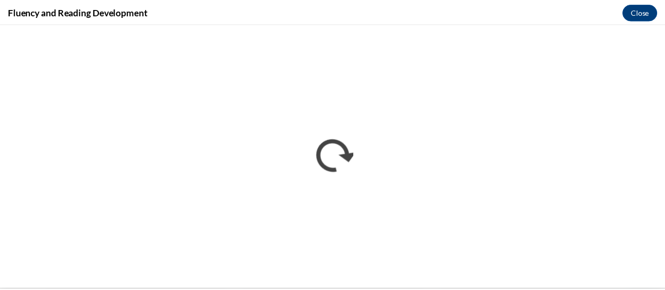
scroll to position [0, 0]
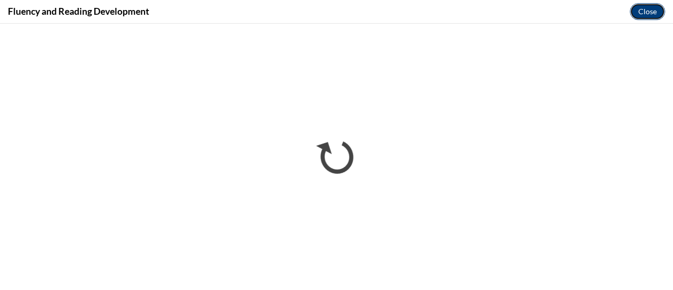
click at [649, 12] on button "Close" at bounding box center [647, 11] width 35 height 17
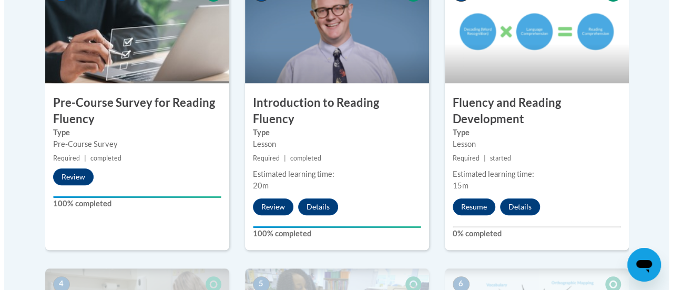
scroll to position [375, 0]
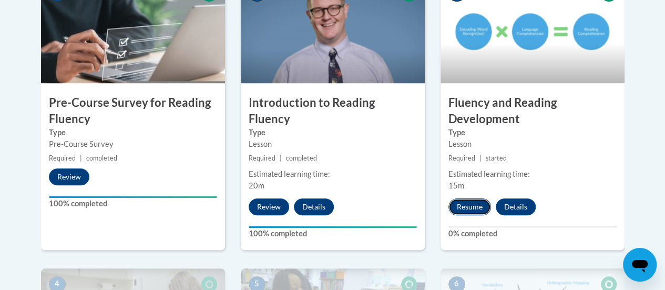
click at [468, 207] on button "Resume" at bounding box center [469, 206] width 43 height 17
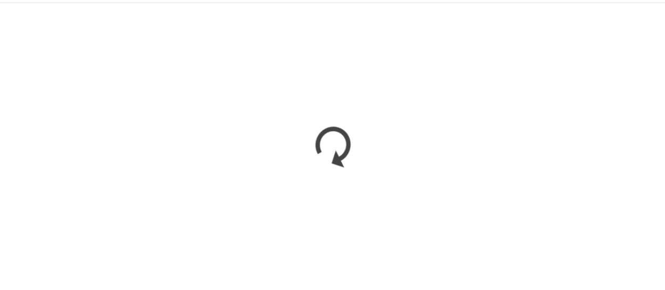
scroll to position [374, 0]
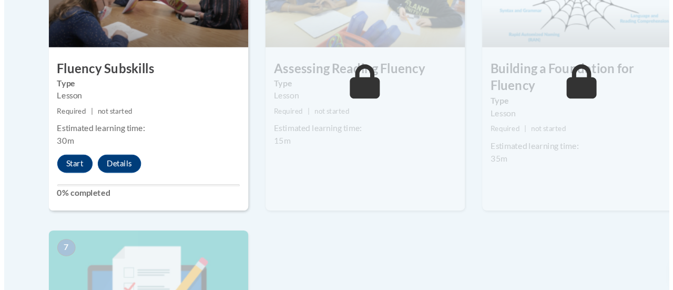
scroll to position [682, 0]
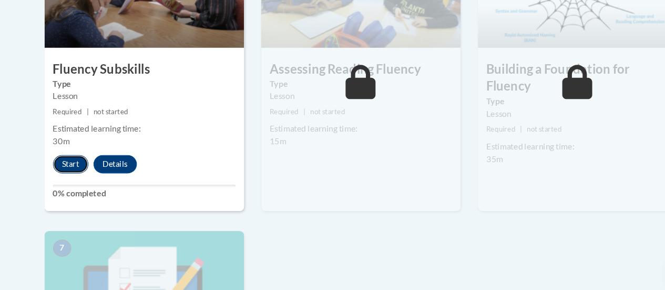
click at [63, 172] on button "Start" at bounding box center [65, 173] width 33 height 17
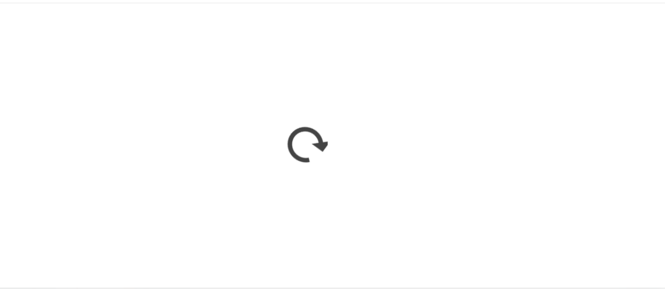
scroll to position [677, 0]
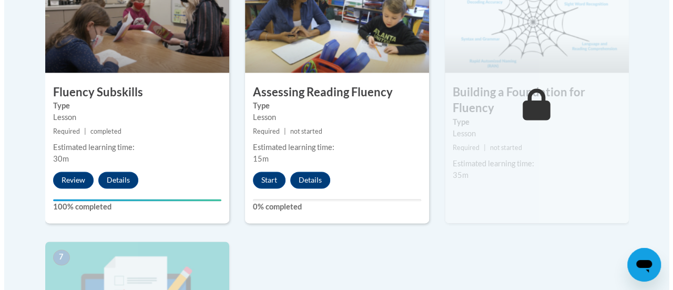
scroll to position [692, 0]
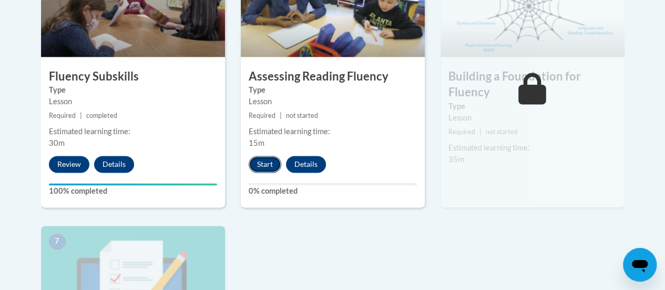
click at [265, 165] on button "Start" at bounding box center [265, 164] width 33 height 17
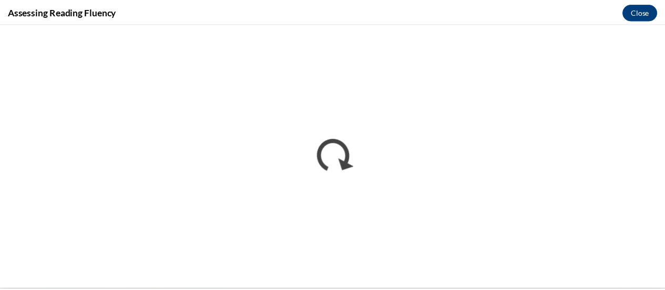
scroll to position [0, 0]
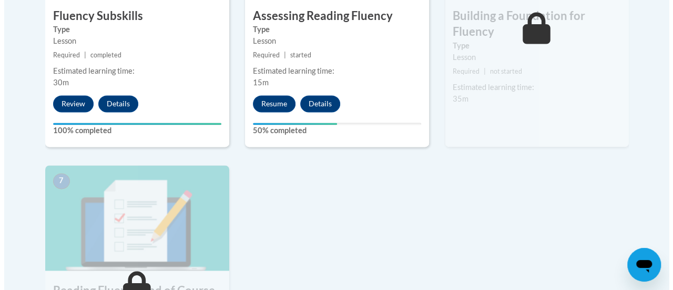
scroll to position [753, 0]
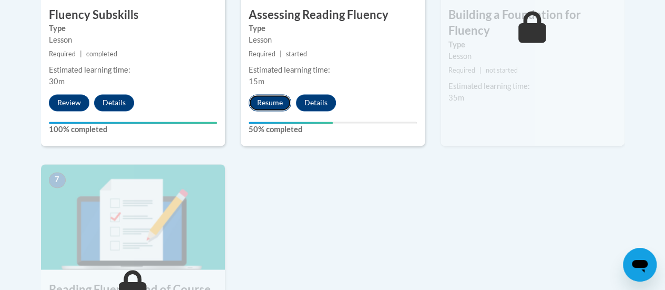
click at [267, 100] on button "Resume" at bounding box center [270, 102] width 43 height 17
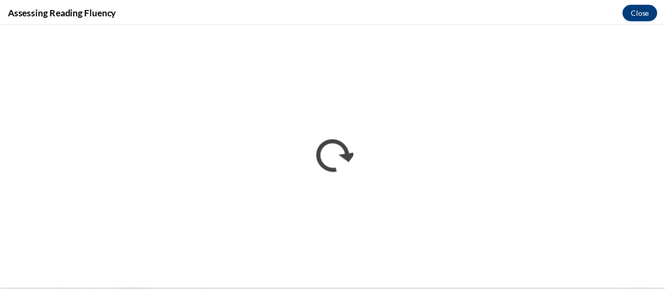
scroll to position [0, 0]
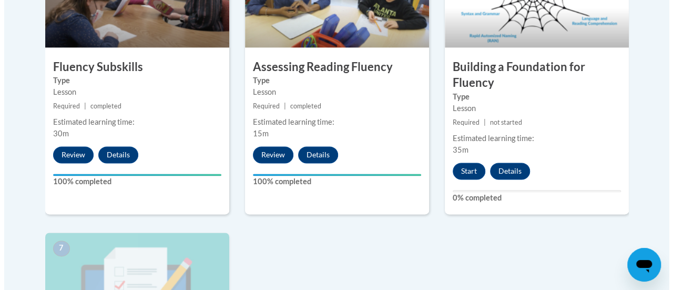
scroll to position [709, 0]
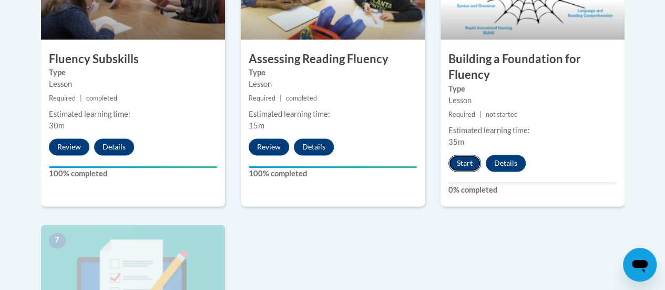
click at [464, 162] on button "Start" at bounding box center [464, 163] width 33 height 17
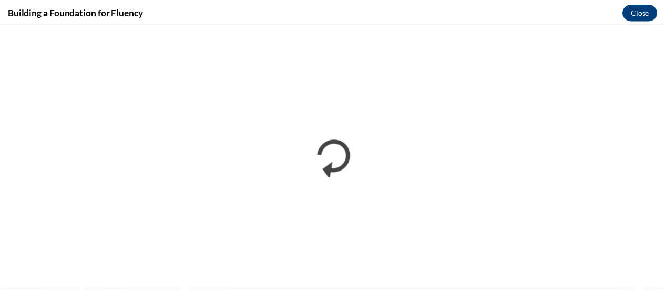
scroll to position [0, 0]
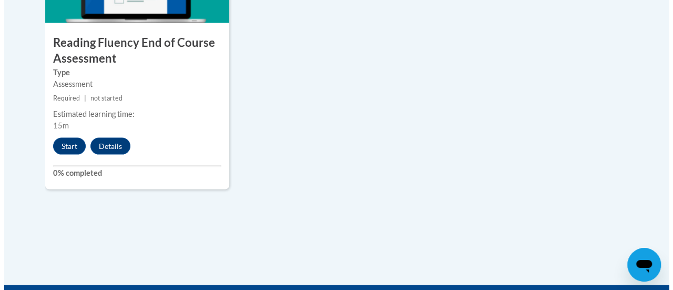
scroll to position [955, 0]
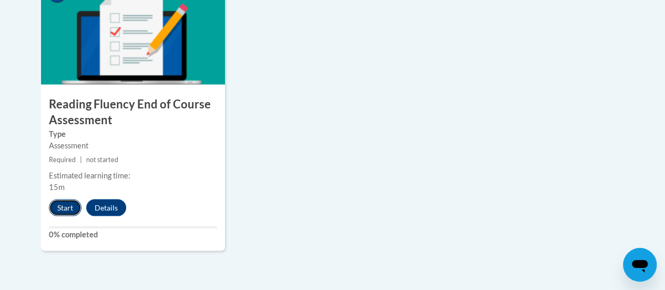
click at [64, 204] on button "Start" at bounding box center [65, 207] width 33 height 17
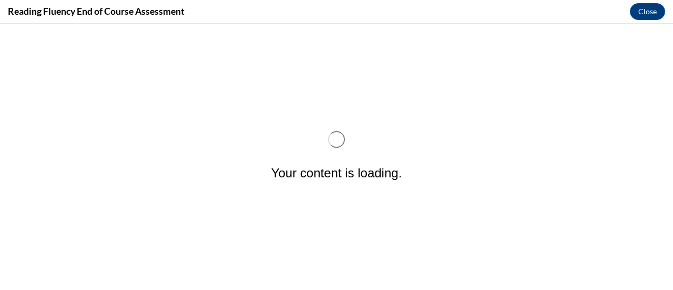
scroll to position [0, 0]
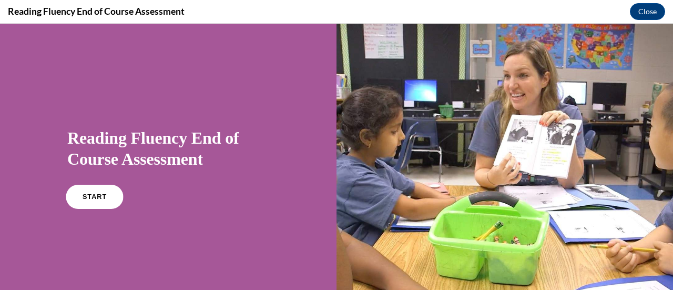
click at [105, 194] on link "START" at bounding box center [94, 197] width 57 height 24
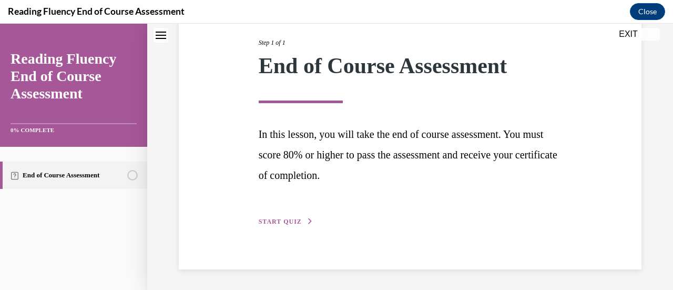
scroll to position [132, 0]
click at [289, 222] on span "START QUIZ" at bounding box center [280, 221] width 43 height 7
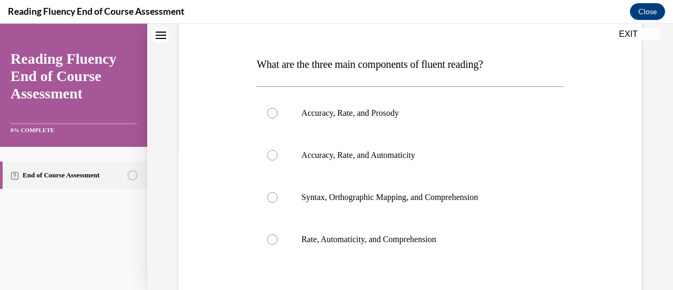
scroll to position [167, 0]
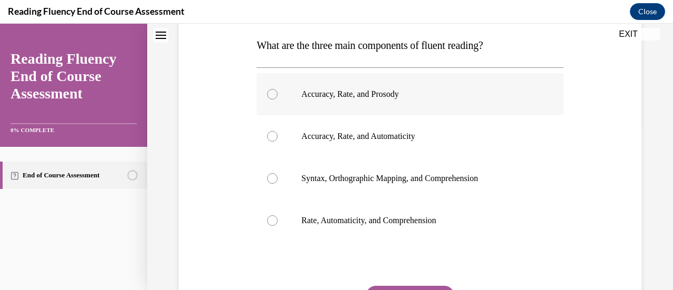
click at [273, 91] on div at bounding box center [272, 94] width 11 height 11
click at [273, 91] on input "Accuracy, Rate, and Prosody" at bounding box center [272, 94] width 11 height 11
radio input "true"
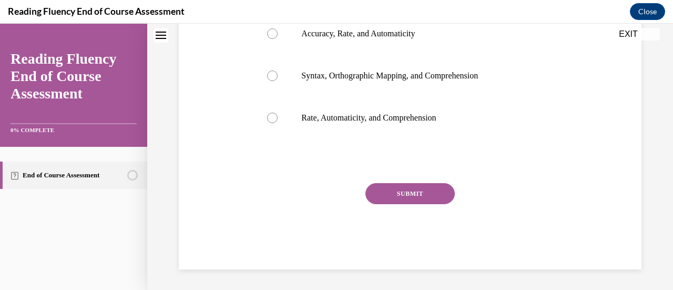
click at [417, 194] on button "SUBMIT" at bounding box center [409, 193] width 89 height 21
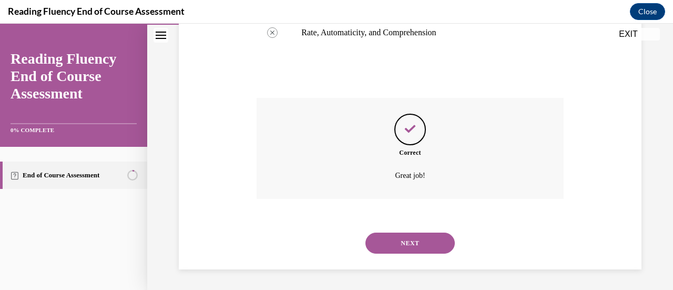
scroll to position [354, 0]
click at [411, 234] on button "NEXT" at bounding box center [409, 242] width 89 height 21
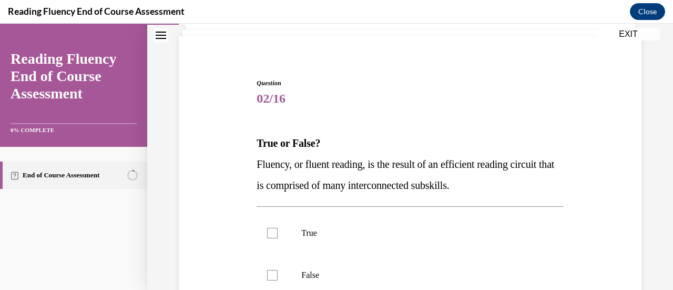
scroll to position [68, 0]
click at [270, 228] on div at bounding box center [272, 232] width 11 height 11
click at [270, 228] on input "True" at bounding box center [272, 232] width 11 height 11
checkbox input "true"
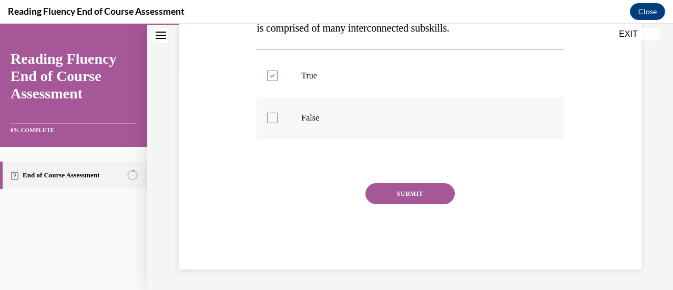
scroll to position [224, 0]
click at [425, 192] on button "SUBMIT" at bounding box center [409, 193] width 89 height 21
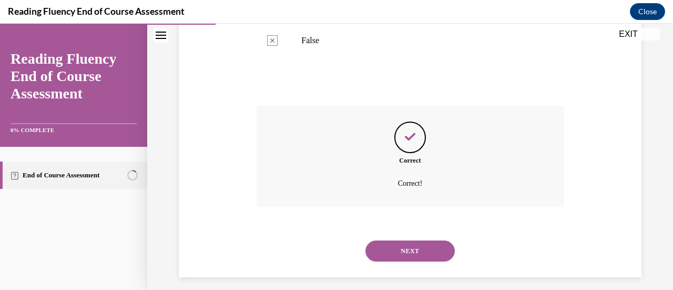
scroll to position [310, 0]
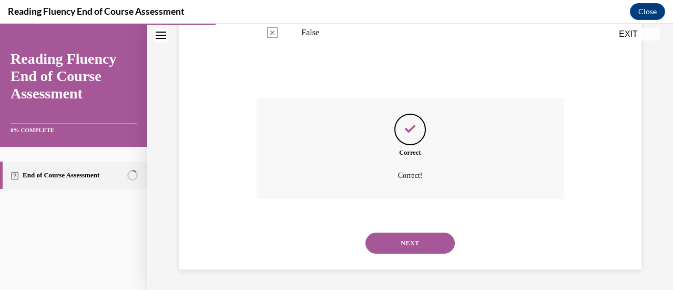
click at [410, 247] on button "NEXT" at bounding box center [409, 242] width 89 height 21
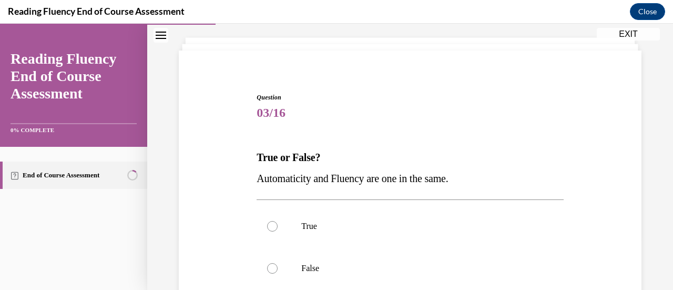
scroll to position [107, 0]
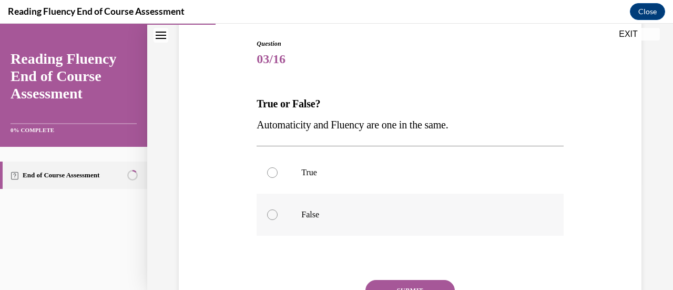
click at [277, 212] on label "False" at bounding box center [410, 214] width 306 height 42
click at [277, 212] on input "False" at bounding box center [272, 214] width 11 height 11
radio input "true"
click at [413, 283] on button "SUBMIT" at bounding box center [409, 290] width 89 height 21
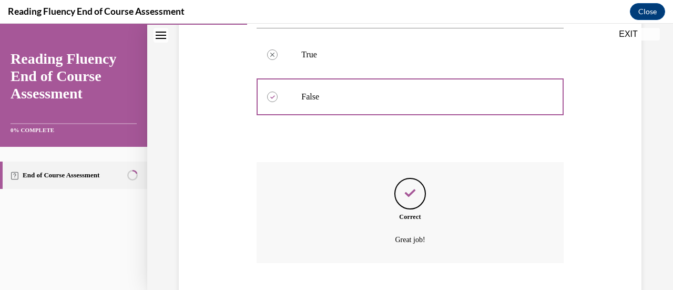
scroll to position [289, 0]
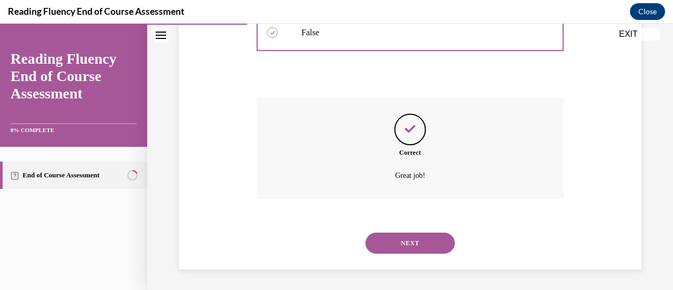
click at [424, 240] on button "NEXT" at bounding box center [409, 242] width 89 height 21
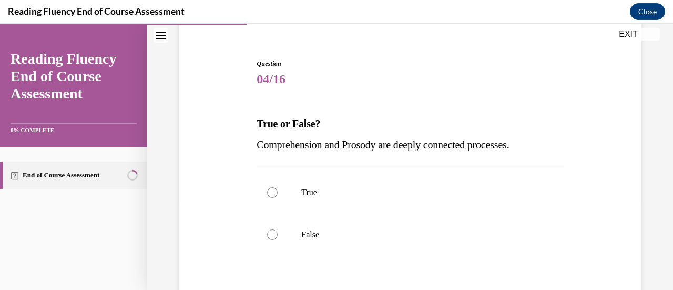
scroll to position [87, 0]
click at [272, 189] on div at bounding box center [272, 193] width 11 height 11
click at [272, 189] on input "True" at bounding box center [272, 193] width 11 height 11
radio input "true"
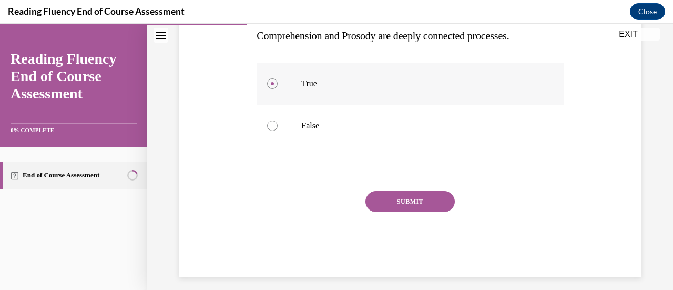
scroll to position [197, 0]
click at [410, 195] on button "SUBMIT" at bounding box center [409, 200] width 89 height 21
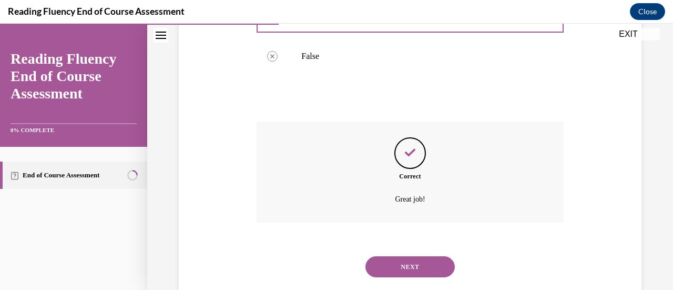
scroll to position [289, 0]
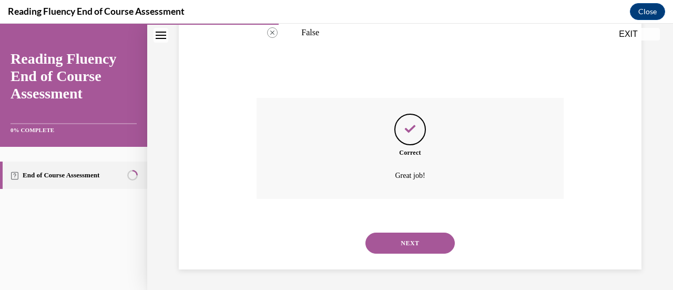
click at [408, 234] on button "NEXT" at bounding box center [409, 242] width 89 height 21
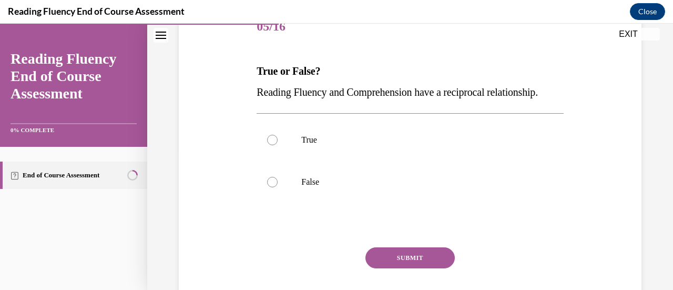
scroll to position [140, 0]
click at [274, 145] on div at bounding box center [272, 140] width 11 height 11
click at [274, 145] on input "True" at bounding box center [272, 140] width 11 height 11
radio input "true"
click at [429, 268] on button "SUBMIT" at bounding box center [409, 257] width 89 height 21
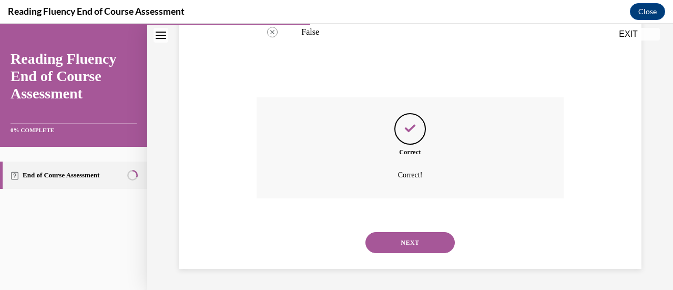
scroll to position [310, 0]
click at [415, 251] on button "NEXT" at bounding box center [409, 242] width 89 height 21
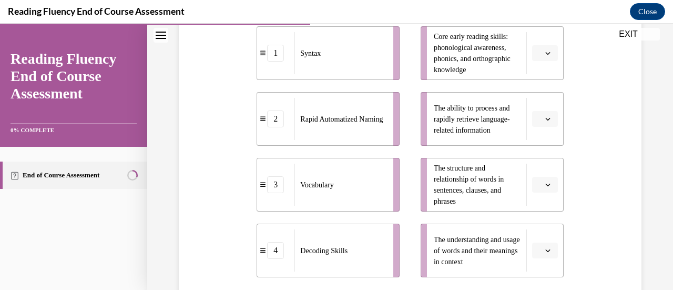
scroll to position [253, 0]
drag, startPoint x: 348, startPoint y: 258, endPoint x: 352, endPoint y: 251, distance: 8.0
drag, startPoint x: 352, startPoint y: 251, endPoint x: 326, endPoint y: 259, distance: 26.9
click at [326, 259] on div "Decoding Skills" at bounding box center [340, 250] width 92 height 42
drag, startPoint x: 335, startPoint y: 122, endPoint x: 359, endPoint y: 120, distance: 24.3
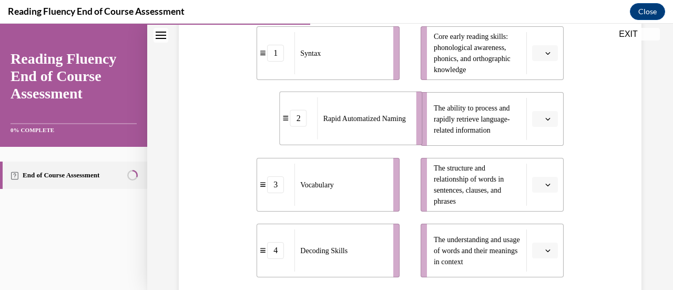
click at [359, 120] on span "Rapid Automatized Naming" at bounding box center [364, 117] width 83 height 11
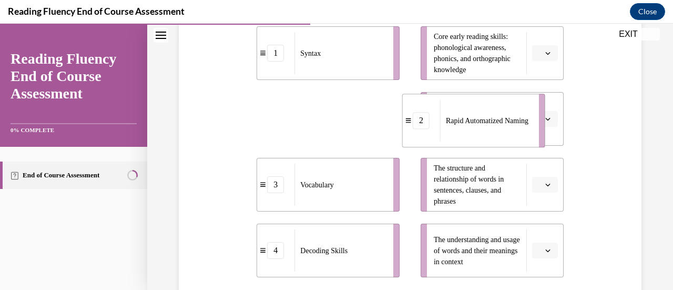
drag, startPoint x: 358, startPoint y: 118, endPoint x: 562, endPoint y: 120, distance: 204.0
click at [562, 120] on div "Question 06/16 Match the subskills below that contribute to fluent reading with…" at bounding box center [410, 135] width 468 height 546
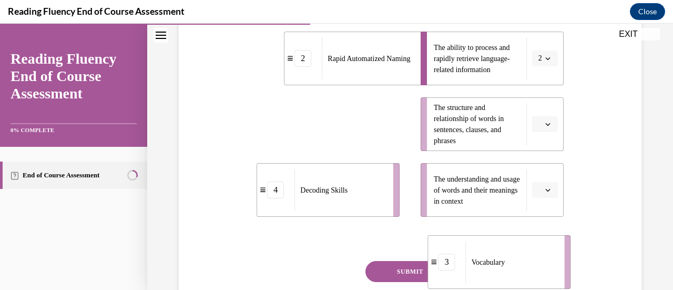
scroll to position [329, 0]
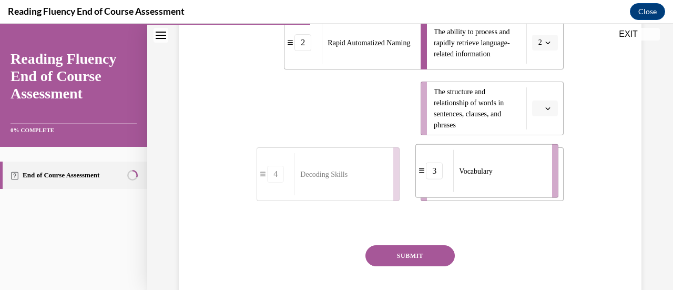
drag, startPoint x: 326, startPoint y: 192, endPoint x: 485, endPoint y: 175, distance: 159.7
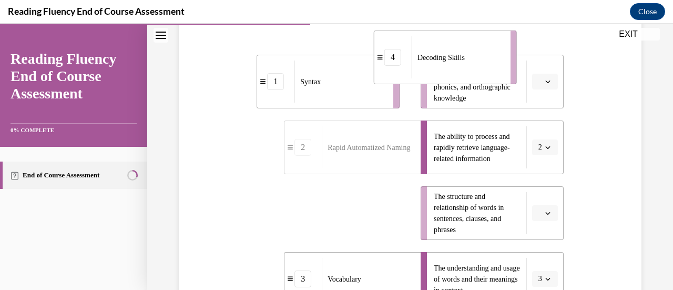
scroll to position [204, 0]
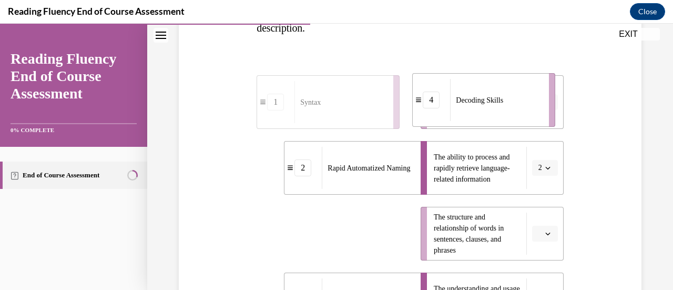
drag, startPoint x: 339, startPoint y: 110, endPoint x: 496, endPoint y: 105, distance: 157.3
click at [496, 105] on div "Decoding Skills" at bounding box center [496, 100] width 92 height 42
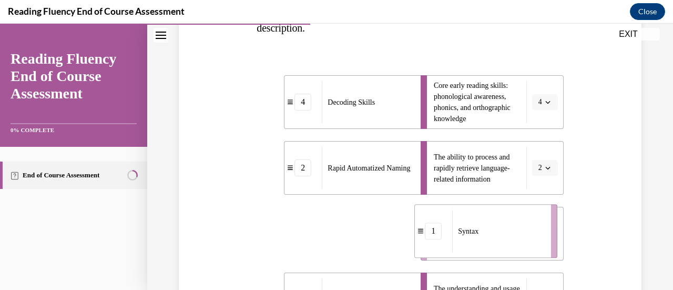
drag, startPoint x: 340, startPoint y: 236, endPoint x: 566, endPoint y: 236, distance: 226.0
click at [566, 236] on div "Question 06/16 Match the subskills below that contribute to fluent reading with…" at bounding box center [410, 184] width 468 height 546
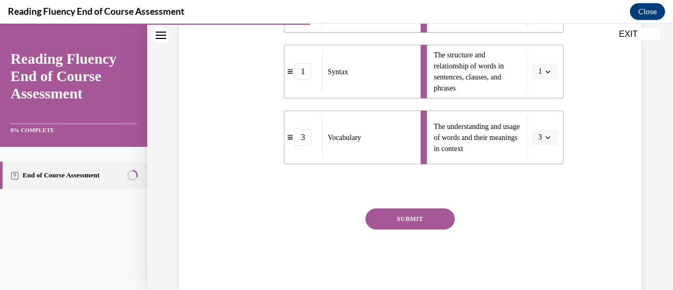
scroll to position [372, 0]
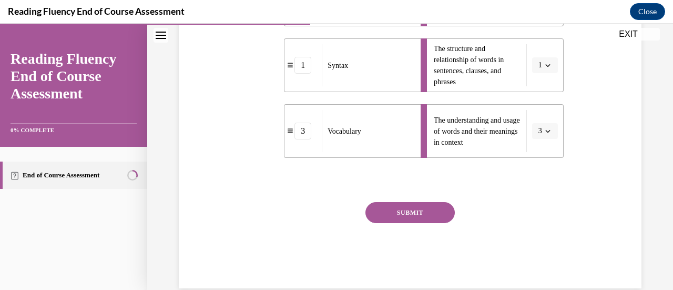
click at [393, 211] on button "SUBMIT" at bounding box center [409, 212] width 89 height 21
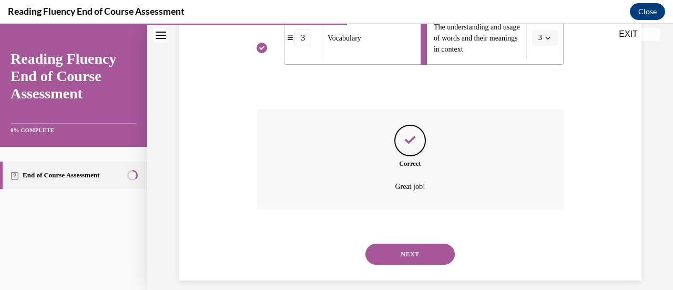
scroll to position [476, 0]
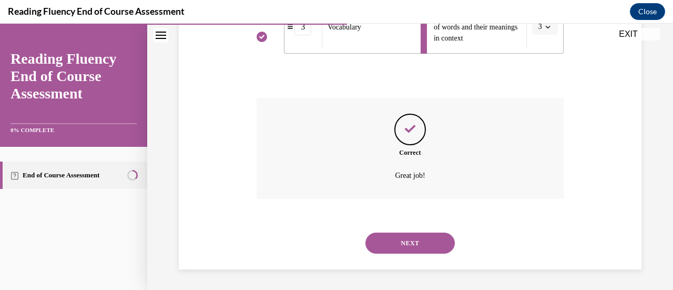
click at [413, 236] on button "NEXT" at bounding box center [409, 242] width 89 height 21
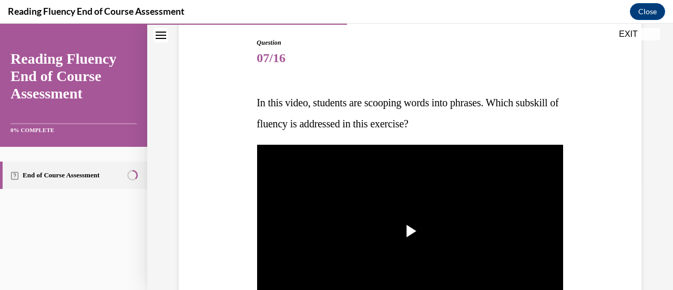
scroll to position [144, 0]
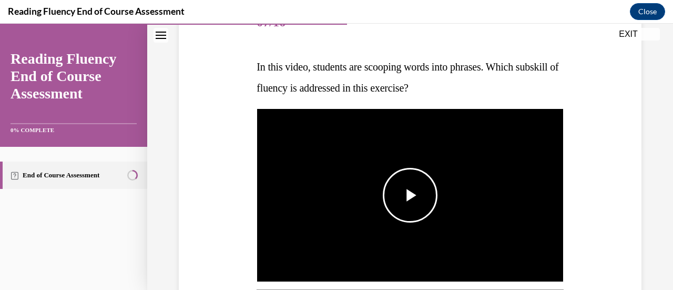
click at [410, 195] on span "Video player" at bounding box center [410, 195] width 0 height 0
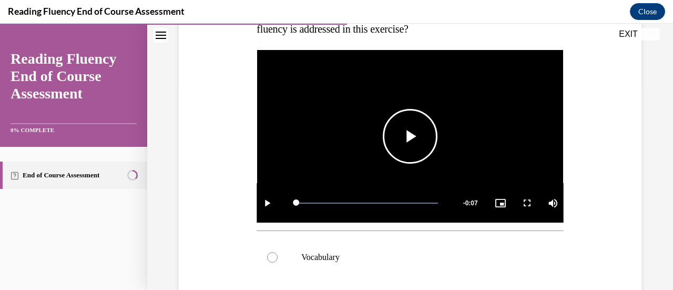
scroll to position [203, 0]
click at [410, 136] on span "Video player" at bounding box center [410, 136] width 0 height 0
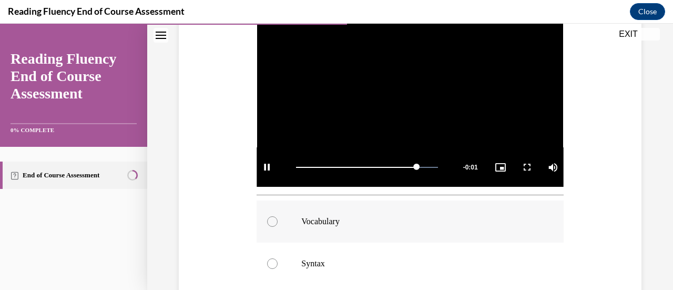
scroll to position [291, 0]
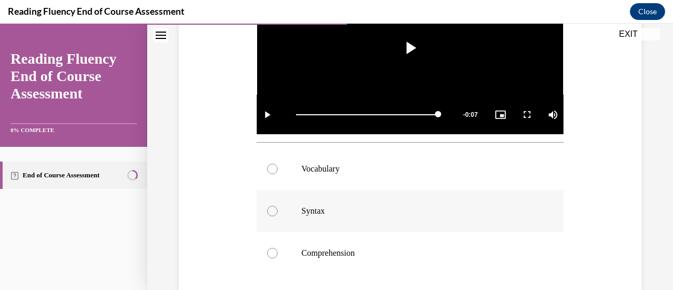
click at [275, 210] on div at bounding box center [272, 211] width 11 height 11
click at [275, 210] on input "Syntax" at bounding box center [272, 211] width 11 height 11
radio input "true"
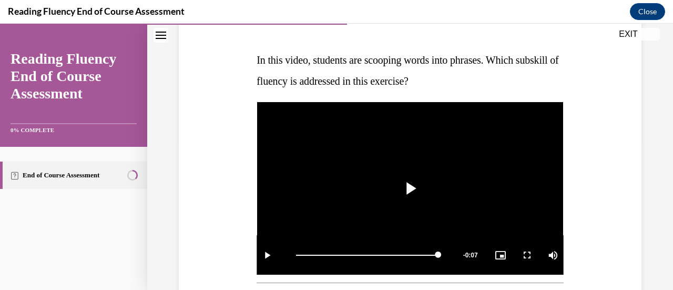
scroll to position [141, 0]
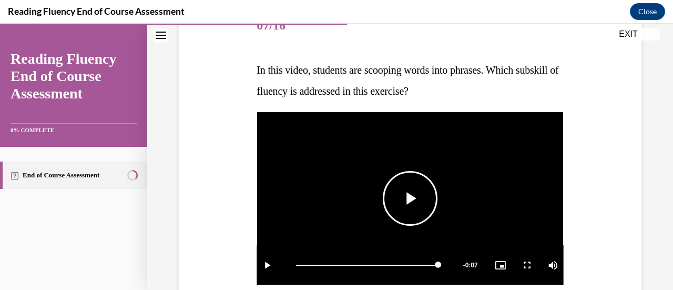
click at [410, 198] on span "Video player" at bounding box center [410, 198] width 0 height 0
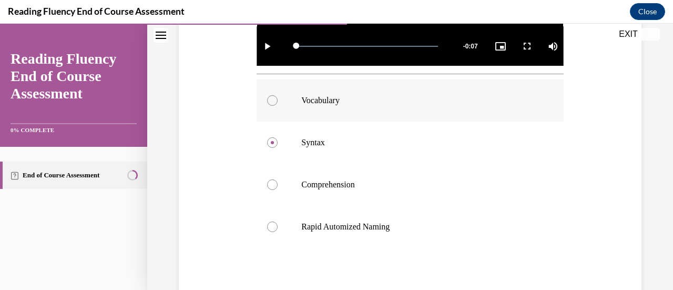
scroll to position [465, 0]
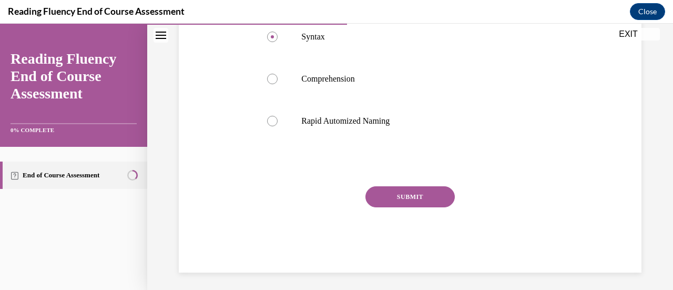
click at [414, 192] on button "SUBMIT" at bounding box center [409, 196] width 89 height 21
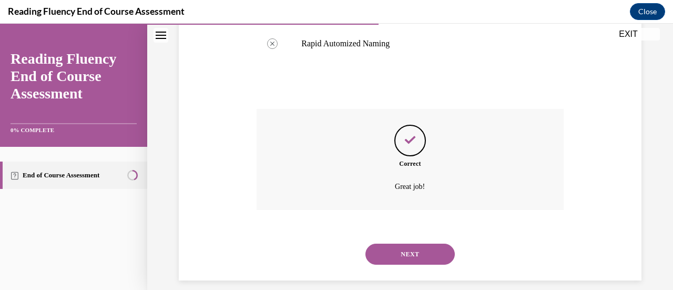
scroll to position [550, 0]
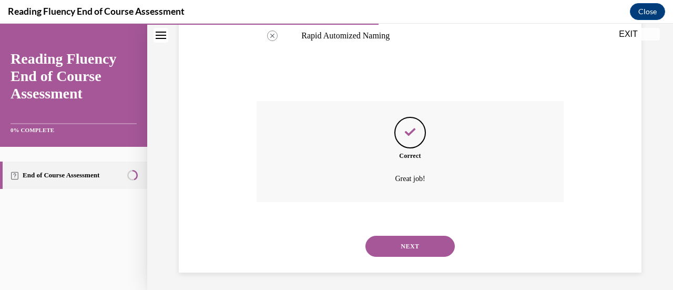
click at [410, 242] on button "NEXT" at bounding box center [409, 246] width 89 height 21
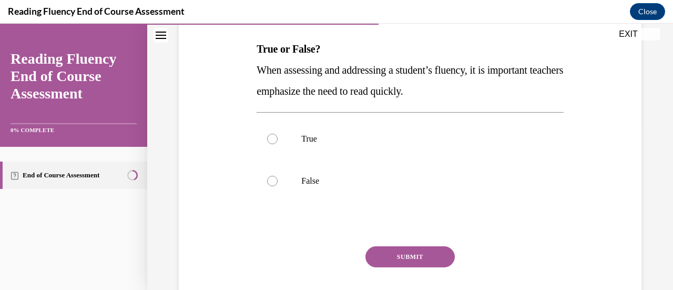
scroll to position [162, 0]
click at [270, 140] on div at bounding box center [272, 138] width 11 height 11
click at [270, 140] on input "True" at bounding box center [272, 138] width 11 height 11
radio input "true"
click at [273, 176] on div at bounding box center [272, 180] width 11 height 11
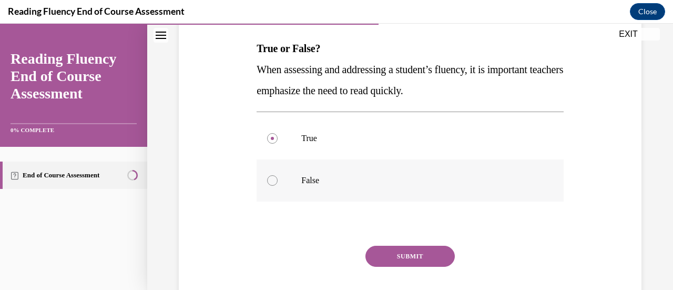
click at [273, 176] on input "False" at bounding box center [272, 180] width 11 height 11
radio input "true"
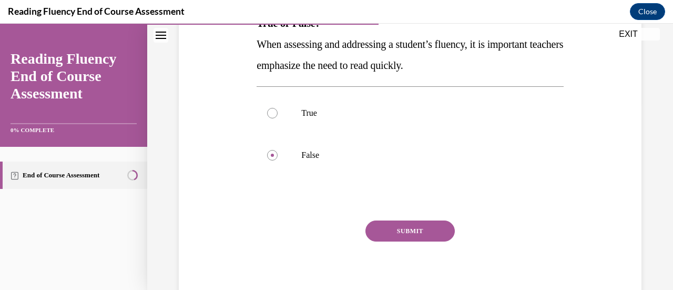
scroll to position [187, 0]
click at [407, 226] on button "SUBMIT" at bounding box center [409, 231] width 89 height 21
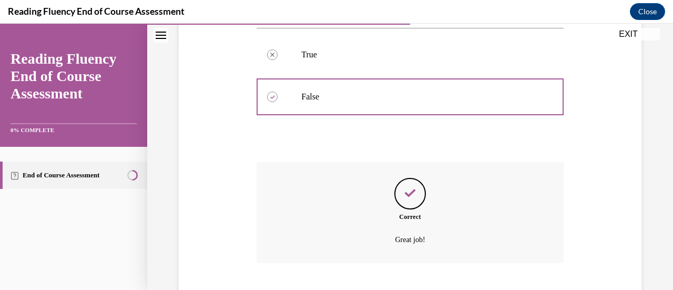
scroll to position [310, 0]
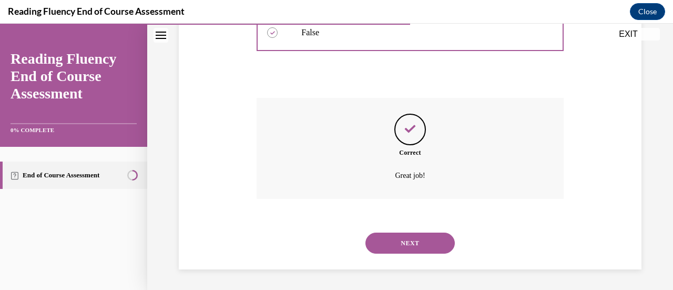
click at [412, 240] on button "NEXT" at bounding box center [409, 242] width 89 height 21
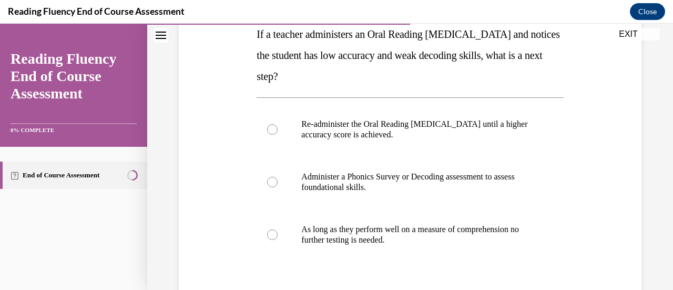
scroll to position [178, 0]
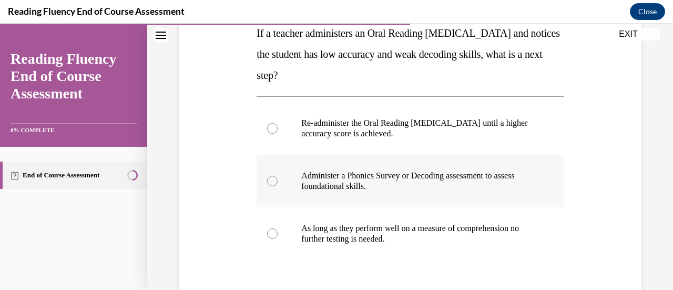
click at [274, 181] on div at bounding box center [272, 181] width 11 height 11
click at [274, 181] on input "Administer a Phonics Survey or Decoding assessment to assess foundational skill…" at bounding box center [272, 181] width 11 height 11
radio input "true"
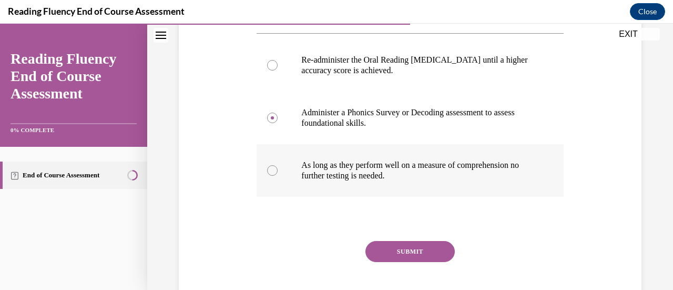
scroll to position [240, 0]
click at [407, 249] on button "SUBMIT" at bounding box center [409, 251] width 89 height 21
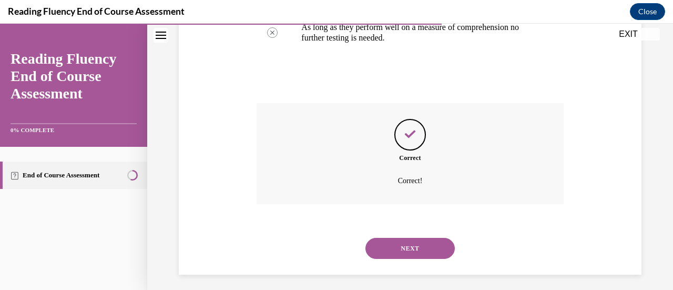
scroll to position [384, 0]
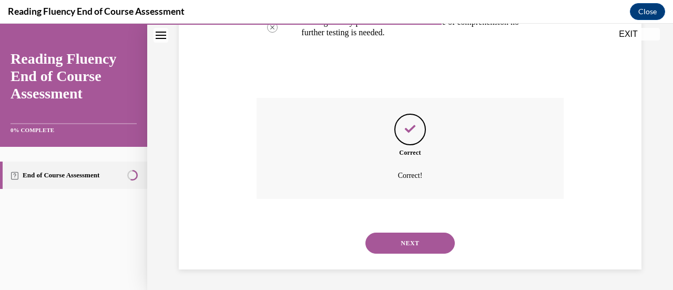
click at [407, 249] on button "NEXT" at bounding box center [409, 242] width 89 height 21
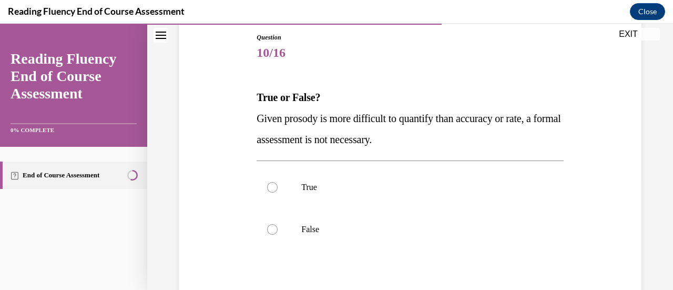
scroll to position [128, 0]
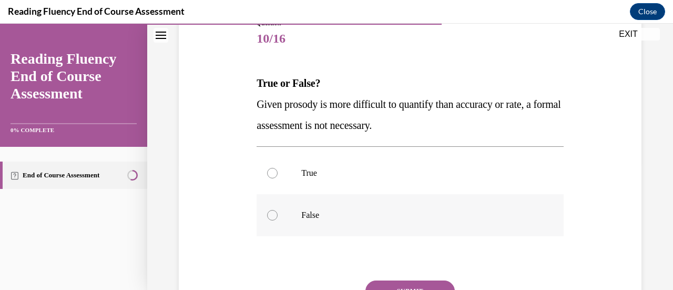
click at [270, 214] on div at bounding box center [272, 215] width 11 height 11
click at [270, 214] on input "False" at bounding box center [272, 215] width 11 height 11
radio input "true"
click at [407, 282] on button "SUBMIT" at bounding box center [409, 290] width 89 height 21
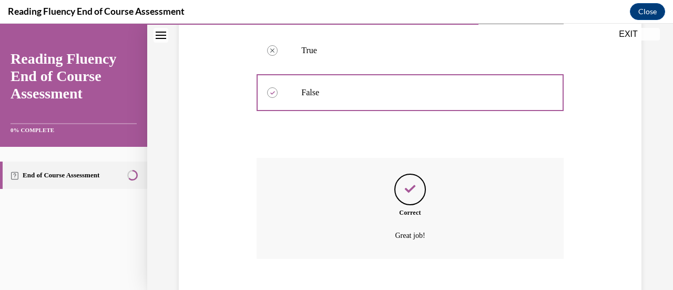
scroll to position [310, 0]
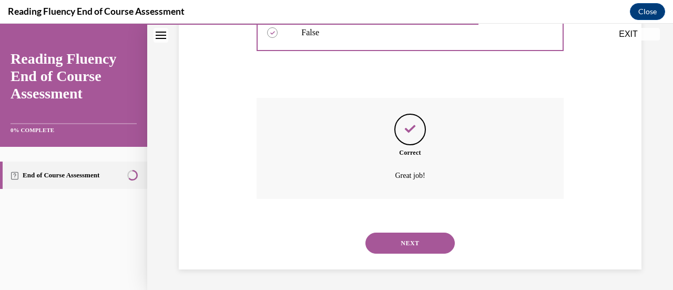
click at [424, 237] on button "NEXT" at bounding box center [409, 242] width 89 height 21
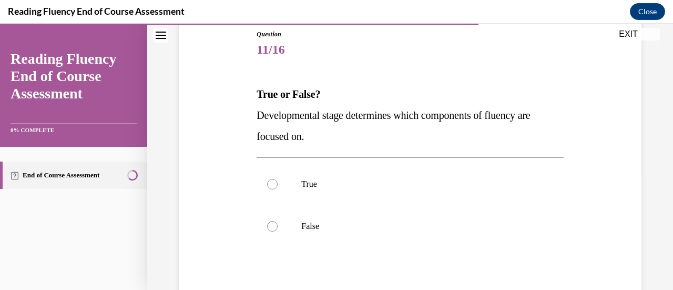
scroll to position [117, 0]
click at [270, 183] on div at bounding box center [272, 183] width 11 height 11
click at [270, 183] on input "True" at bounding box center [272, 183] width 11 height 11
radio input "true"
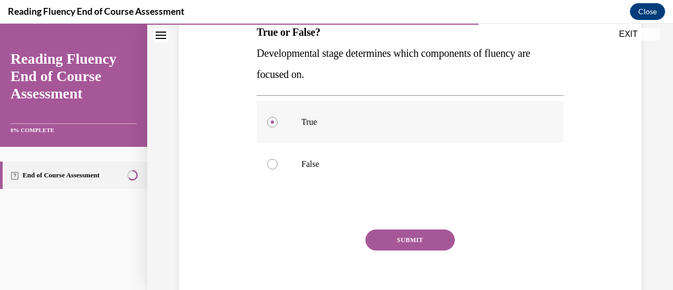
scroll to position [178, 0]
click at [273, 167] on div at bounding box center [272, 164] width 11 height 11
click at [273, 167] on input "False" at bounding box center [272, 164] width 11 height 11
radio input "true"
click at [401, 240] on button "SUBMIT" at bounding box center [409, 240] width 89 height 21
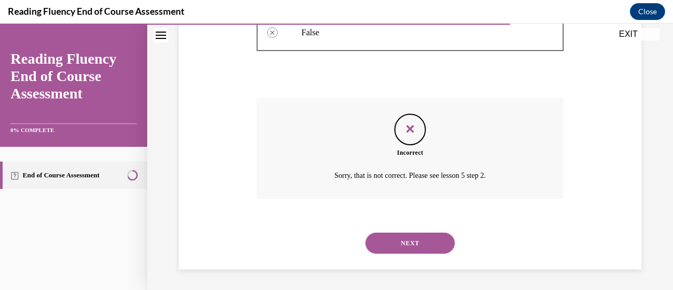
scroll to position [310, 0]
click at [405, 244] on button "NEXT" at bounding box center [409, 243] width 89 height 21
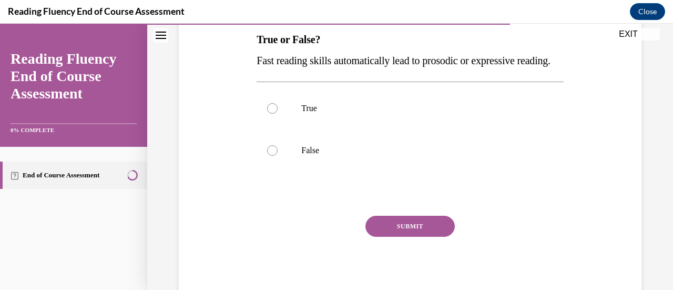
scroll to position [172, 0]
click at [269, 155] on div at bounding box center [272, 150] width 11 height 11
click at [269, 155] on input "False" at bounding box center [272, 150] width 11 height 11
radio input "true"
click at [406, 236] on button "SUBMIT" at bounding box center [409, 225] width 89 height 21
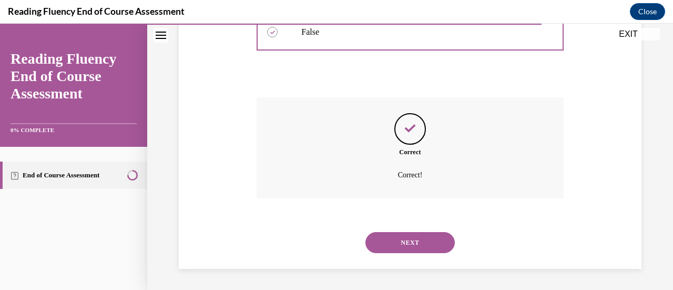
scroll to position [310, 0]
click at [406, 245] on button "NEXT" at bounding box center [409, 242] width 89 height 21
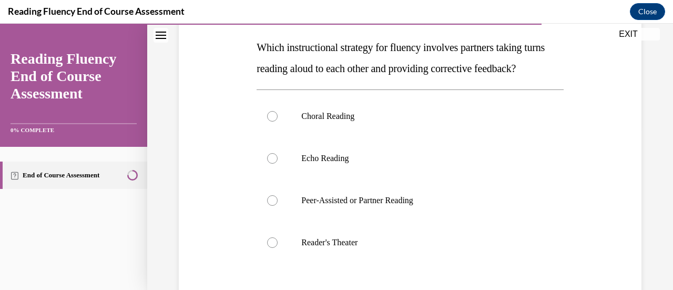
scroll to position [164, 0]
click at [278, 221] on label "Peer-Assisted or Partner Reading" at bounding box center [410, 200] width 306 height 42
click at [278, 205] on input "Peer-Assisted or Partner Reading" at bounding box center [272, 200] width 11 height 11
radio input "true"
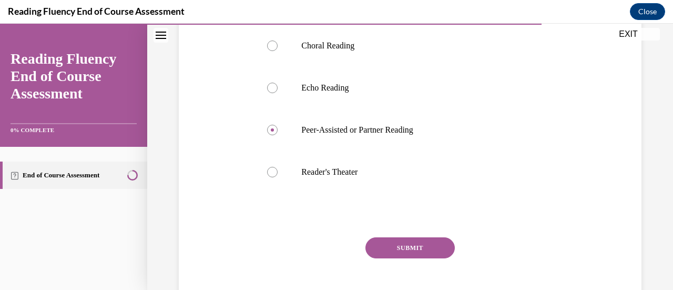
click at [406, 258] on button "SUBMIT" at bounding box center [409, 247] width 89 height 21
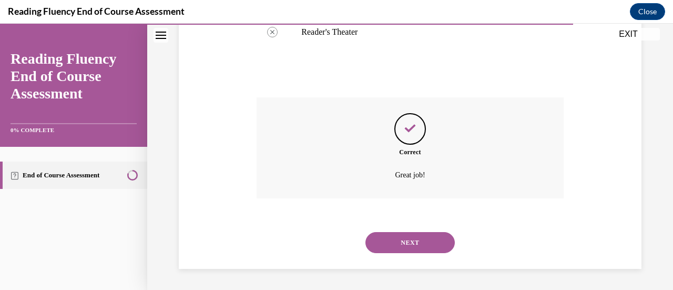
scroll to position [394, 0]
click at [408, 241] on button "NEXT" at bounding box center [409, 242] width 89 height 21
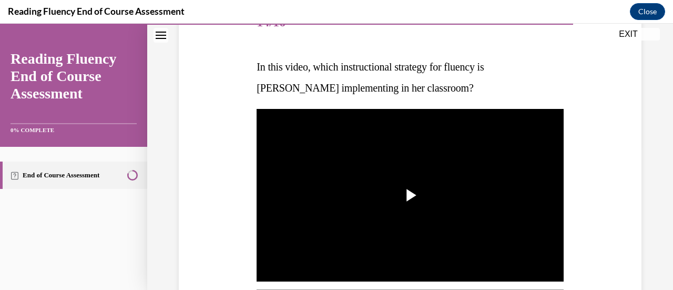
scroll to position [148, 0]
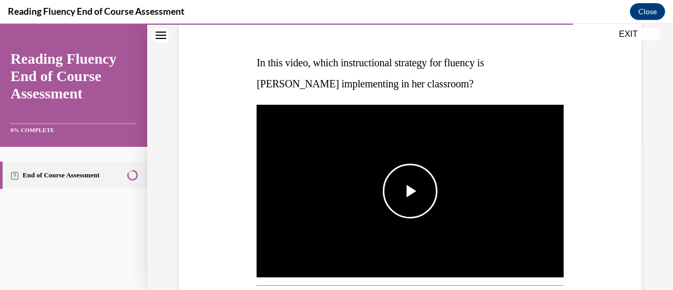
click at [410, 191] on span "Video player" at bounding box center [410, 191] width 0 height 0
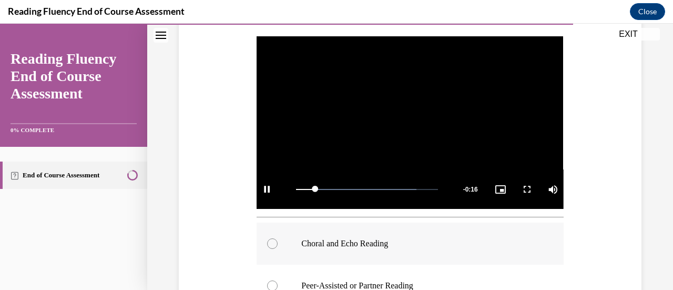
scroll to position [271, 0]
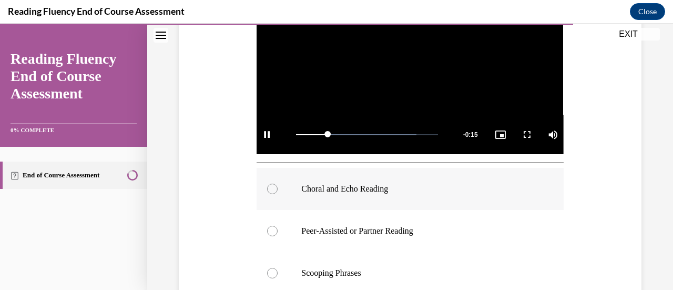
click at [271, 186] on div at bounding box center [272, 188] width 11 height 11
click at [271, 186] on input "Choral and Echo Reading" at bounding box center [272, 188] width 11 height 11
radio input "true"
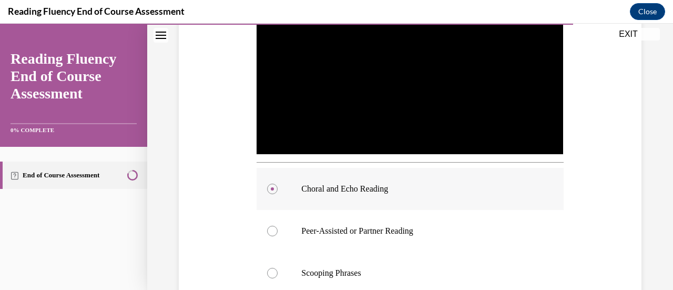
scroll to position [386, 0]
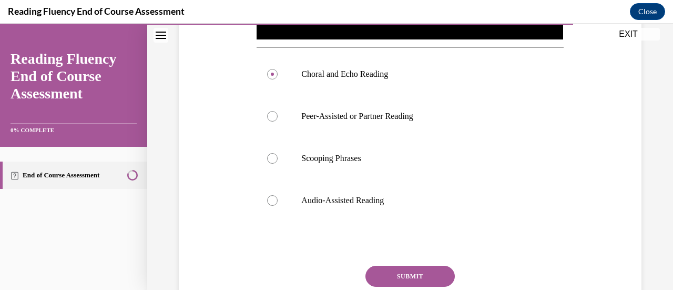
click at [401, 271] on button "SUBMIT" at bounding box center [409, 275] width 89 height 21
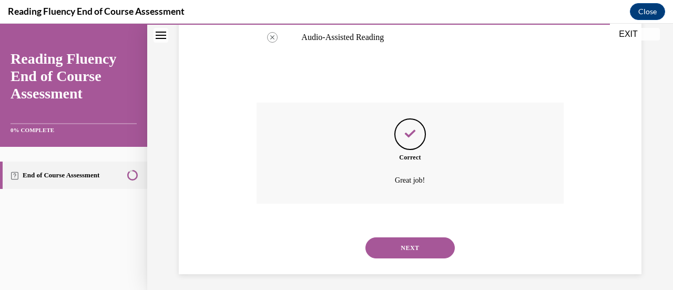
scroll to position [550, 0]
click at [402, 243] on button "NEXT" at bounding box center [409, 246] width 89 height 21
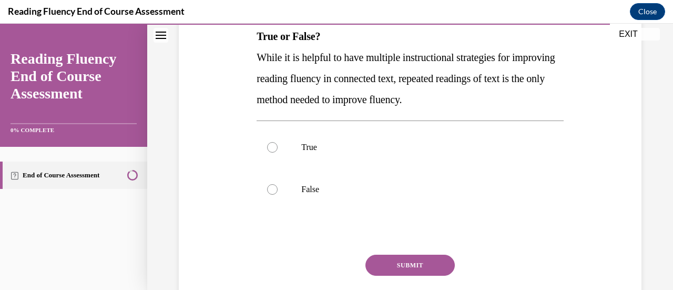
scroll to position [175, 0]
click at [272, 190] on div at bounding box center [272, 188] width 11 height 11
click at [272, 190] on input "False" at bounding box center [272, 188] width 11 height 11
radio input "true"
click at [403, 261] on button "SUBMIT" at bounding box center [409, 264] width 89 height 21
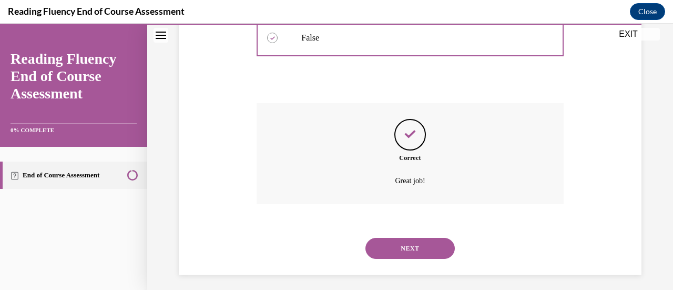
scroll to position [331, 0]
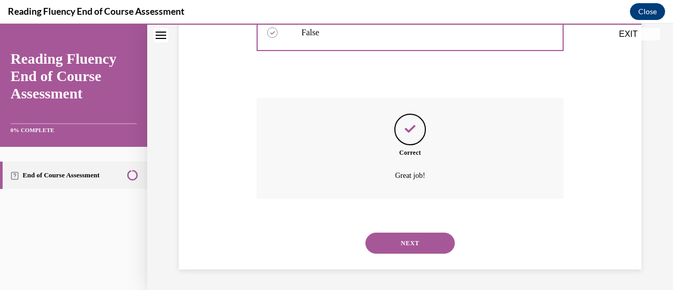
click at [404, 239] on button "NEXT" at bounding box center [409, 242] width 89 height 21
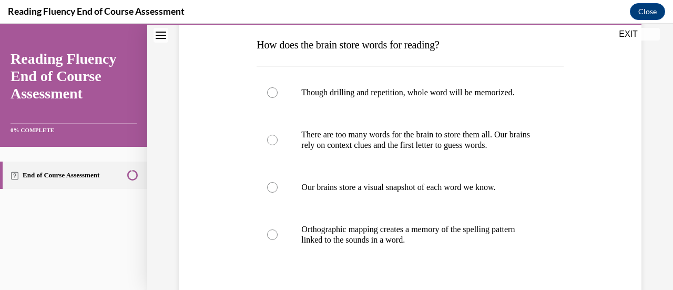
scroll to position [167, 0]
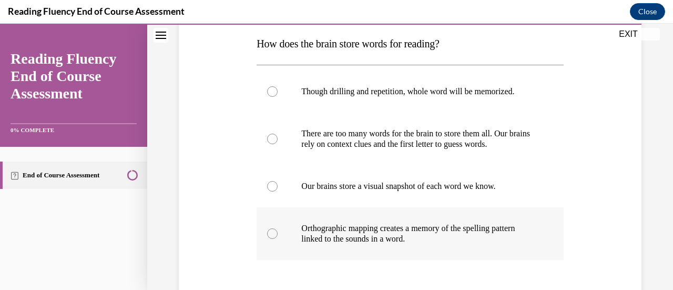
click at [268, 234] on div at bounding box center [272, 233] width 11 height 11
click at [268, 234] on input "Orthographic mapping creates a memory of the spelling pattern linked to the sou…" at bounding box center [272, 233] width 11 height 11
radio input "true"
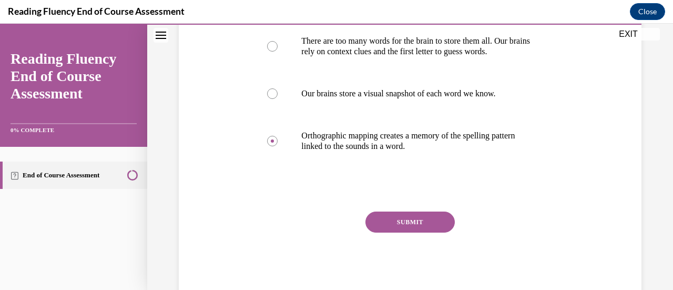
click at [400, 221] on button "SUBMIT" at bounding box center [409, 221] width 89 height 21
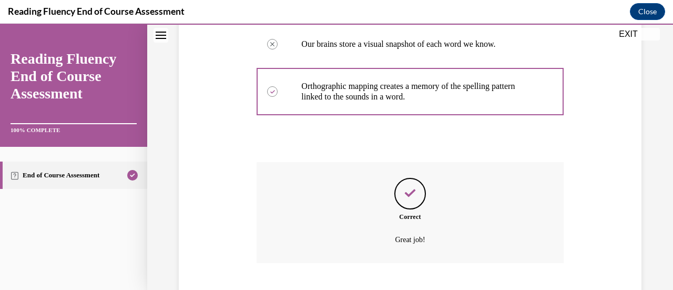
scroll to position [373, 0]
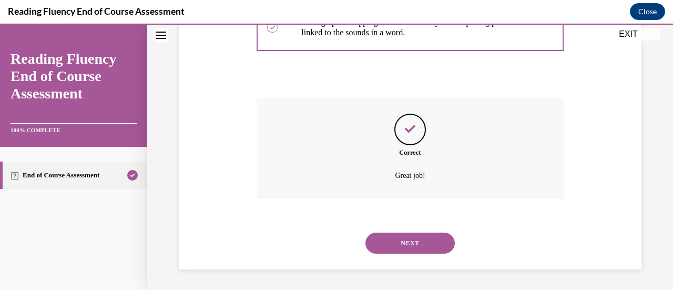
click at [410, 241] on button "NEXT" at bounding box center [409, 242] width 89 height 21
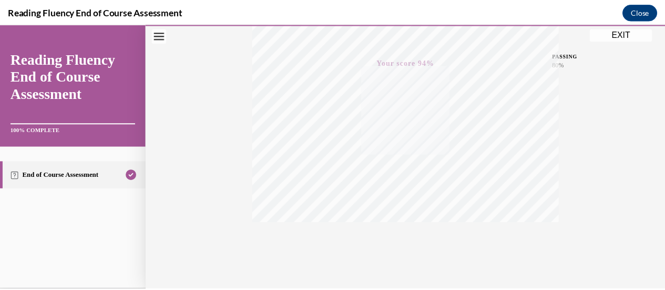
scroll to position [272, 0]
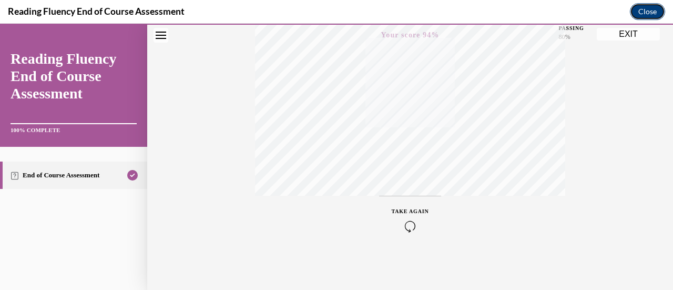
click at [647, 16] on button "Close" at bounding box center [647, 11] width 35 height 17
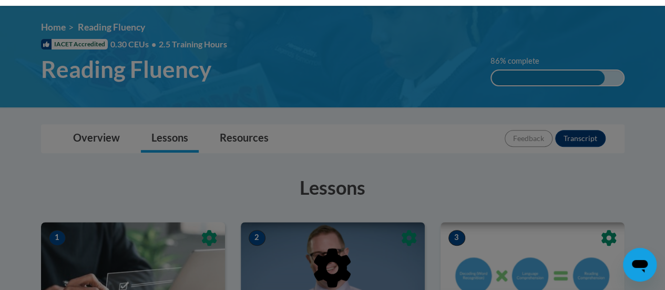
scroll to position [0, 0]
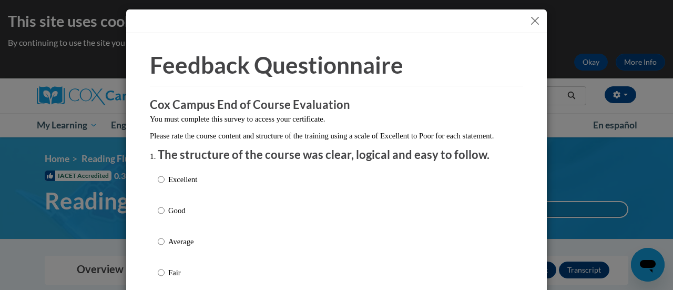
click at [528, 17] on button "Close" at bounding box center [534, 20] width 13 height 13
